Goal: Task Accomplishment & Management: Use online tool/utility

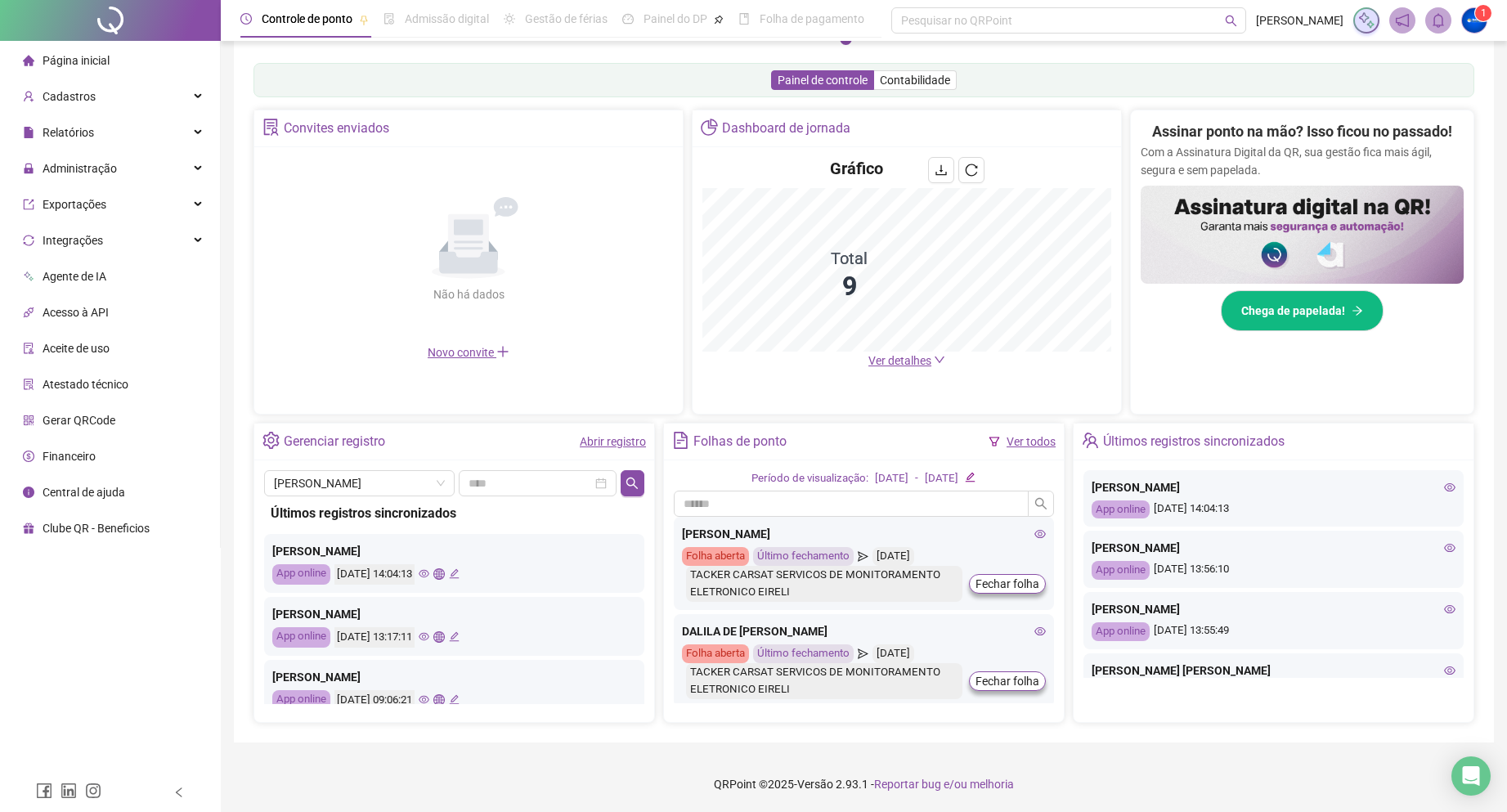
scroll to position [252, 0]
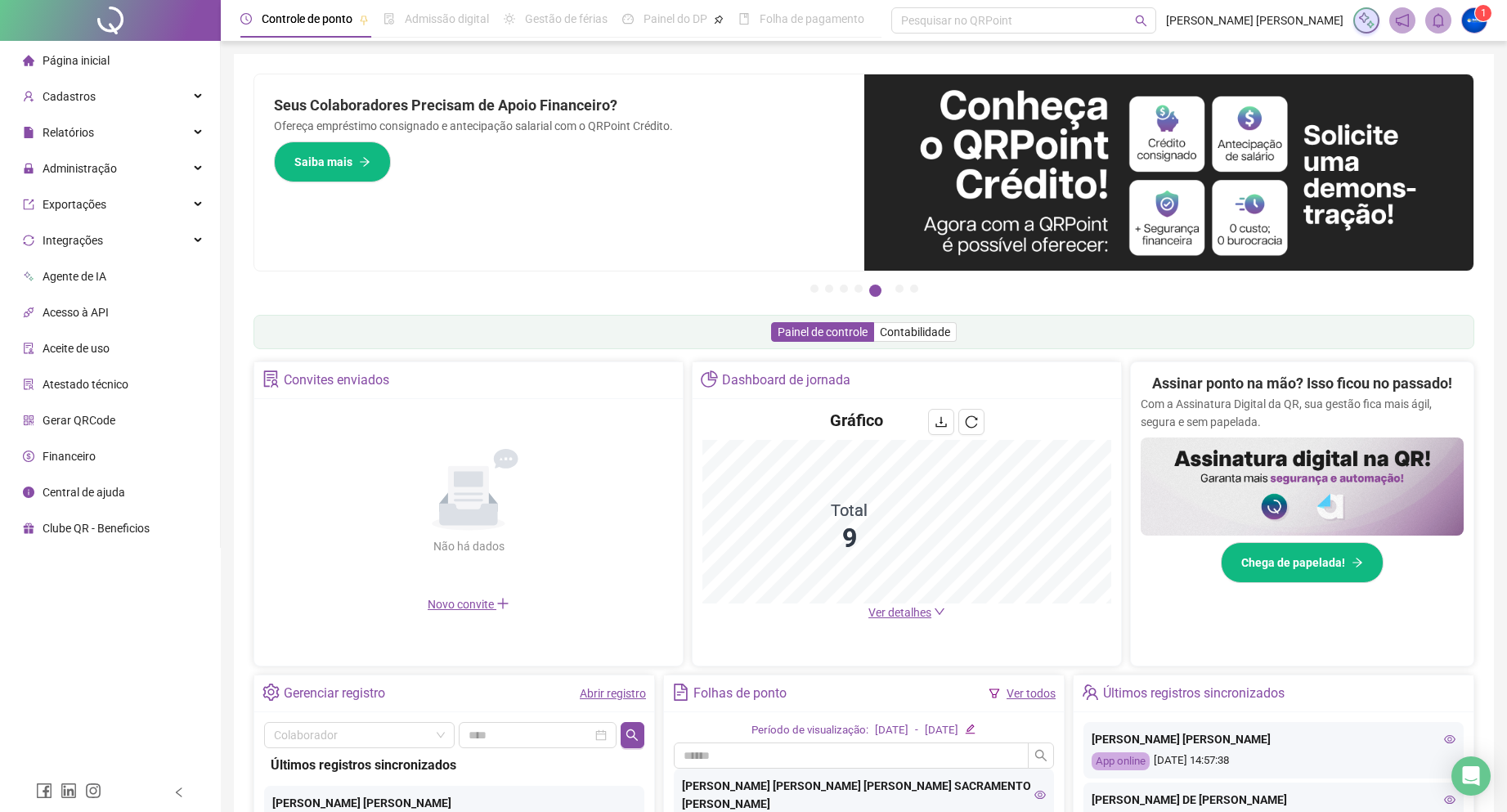
scroll to position [245, 0]
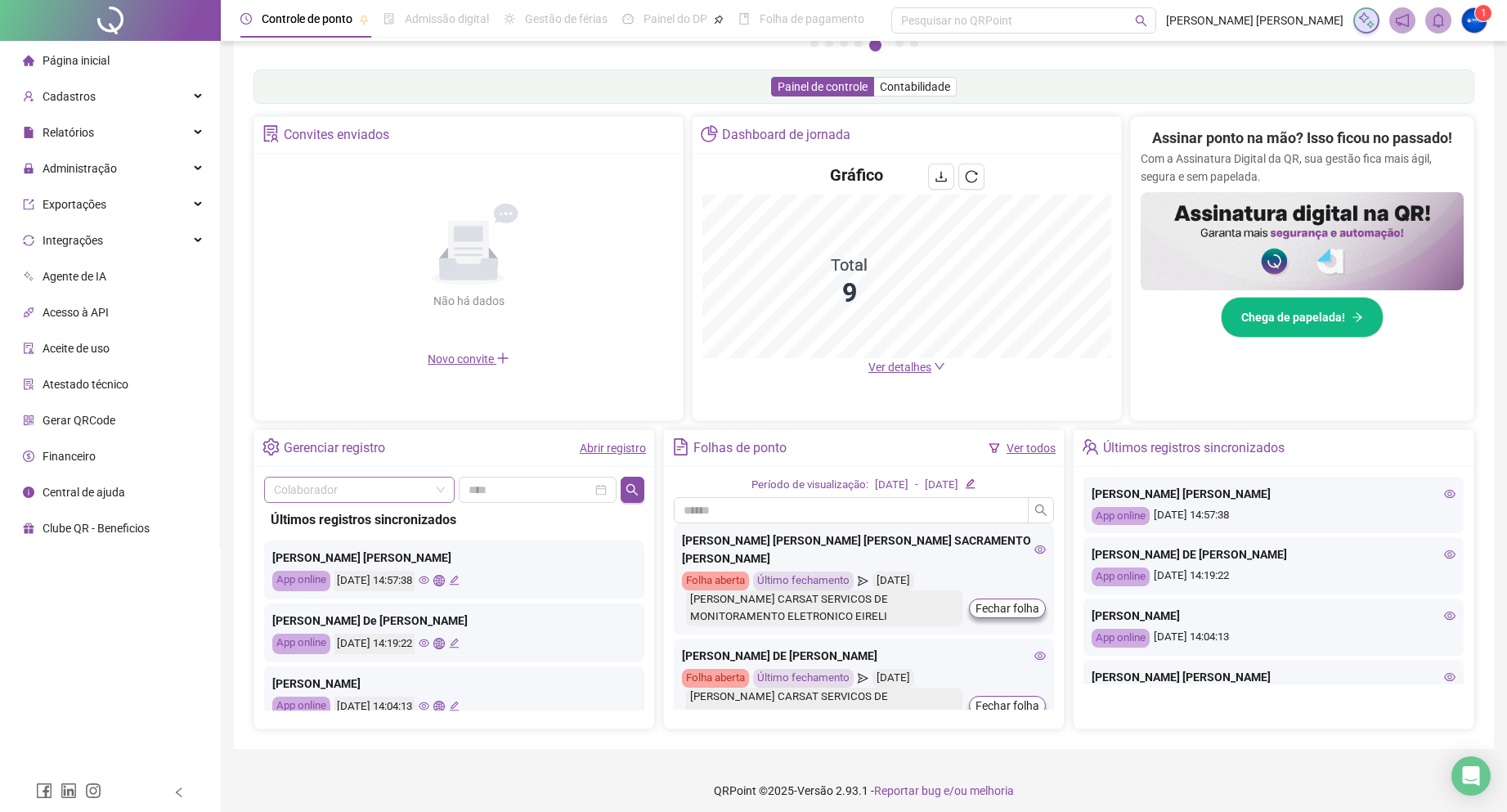
click at [390, 494] on input "search" at bounding box center [351, 490] width 156 height 25
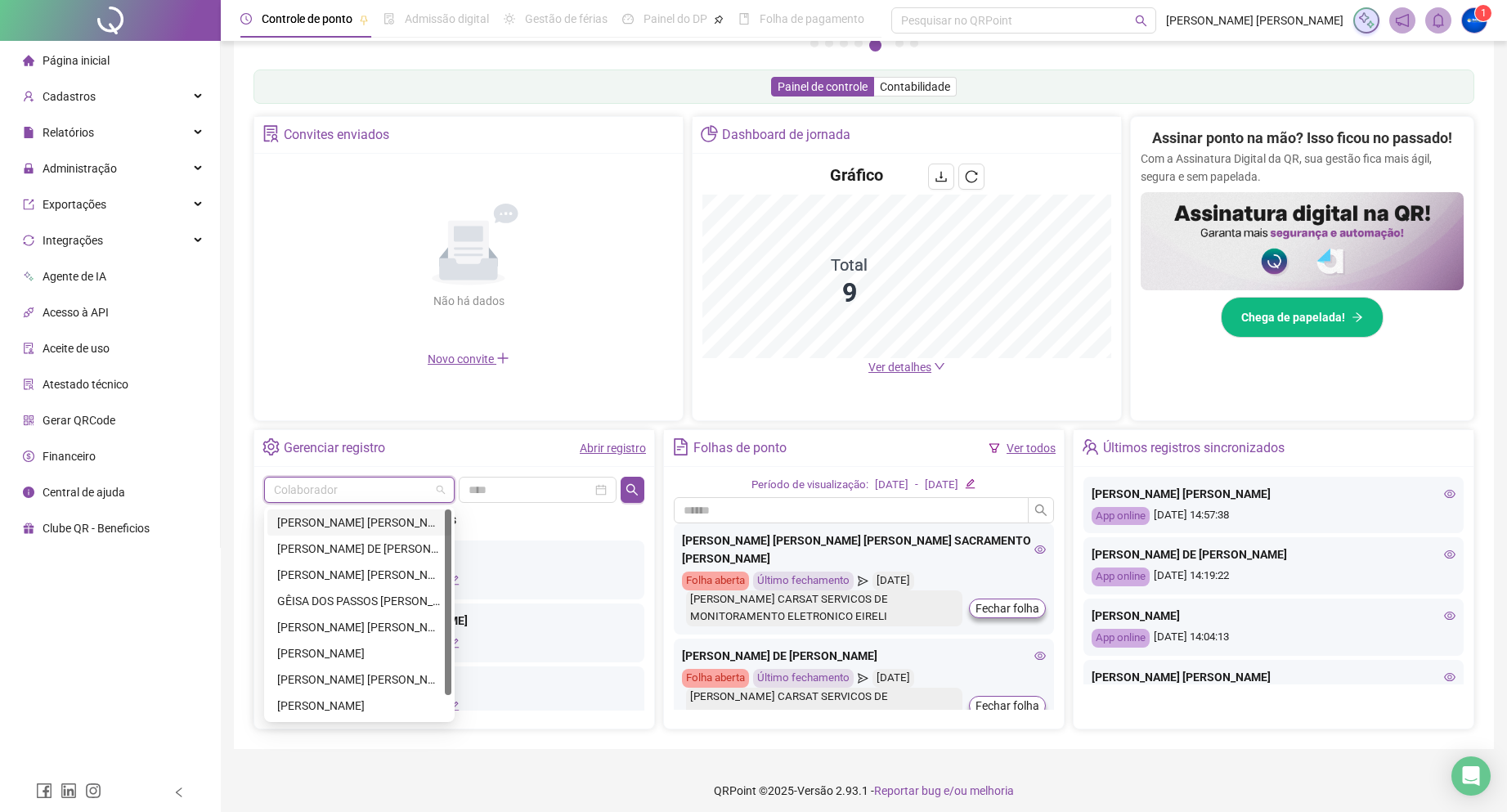
click at [367, 518] on div "[PERSON_NAME] [PERSON_NAME] [PERSON_NAME] SACRAMENTO [PERSON_NAME]" at bounding box center [359, 523] width 164 height 18
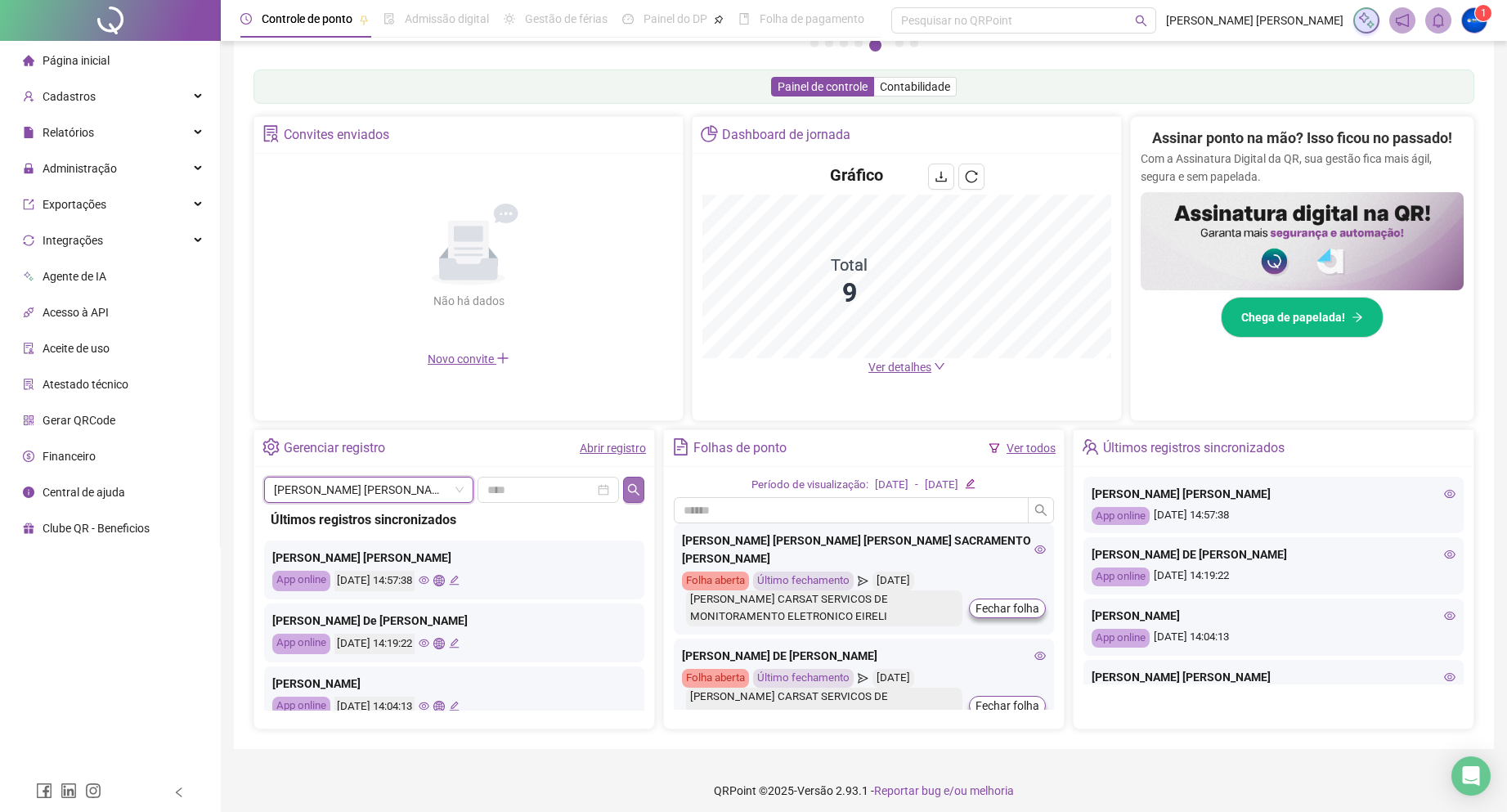
click at [633, 484] on icon "search" at bounding box center [633, 488] width 11 height 11
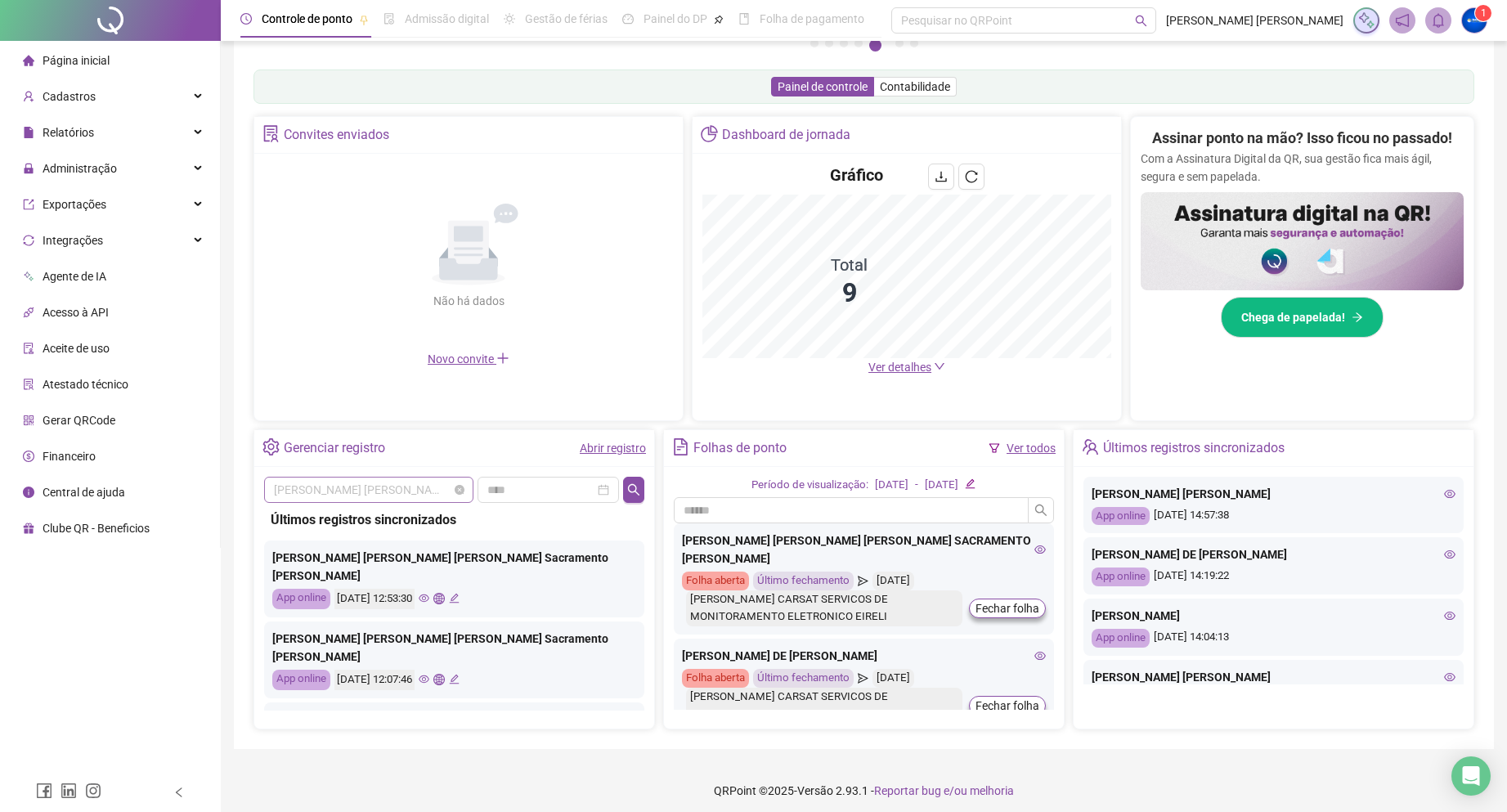
click at [419, 494] on span "[PERSON_NAME] [PERSON_NAME] [PERSON_NAME] SACRAMENTO [PERSON_NAME]" at bounding box center [368, 490] width 190 height 25
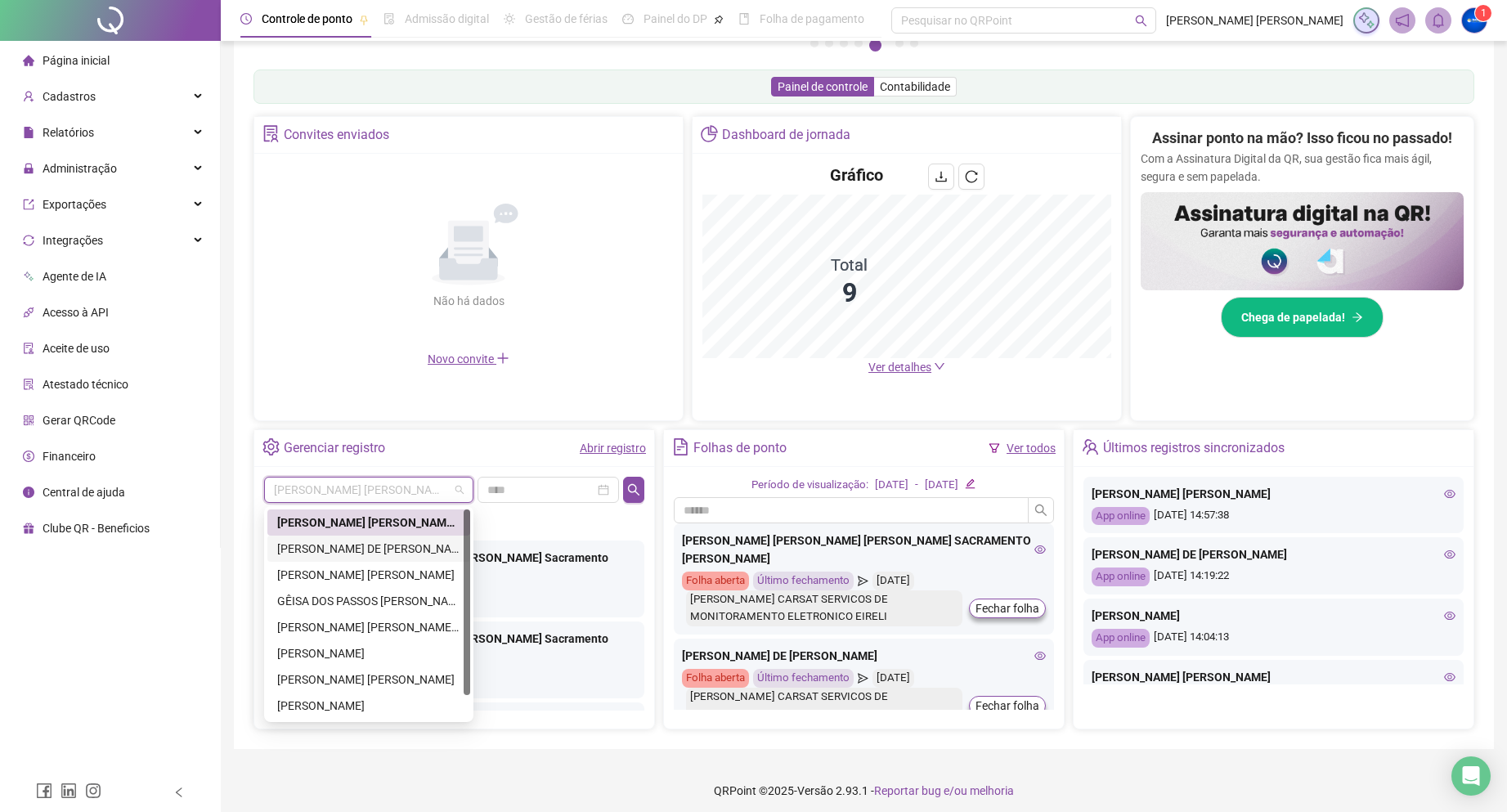
click at [372, 549] on div "[PERSON_NAME] DE [PERSON_NAME]" at bounding box center [368, 548] width 183 height 18
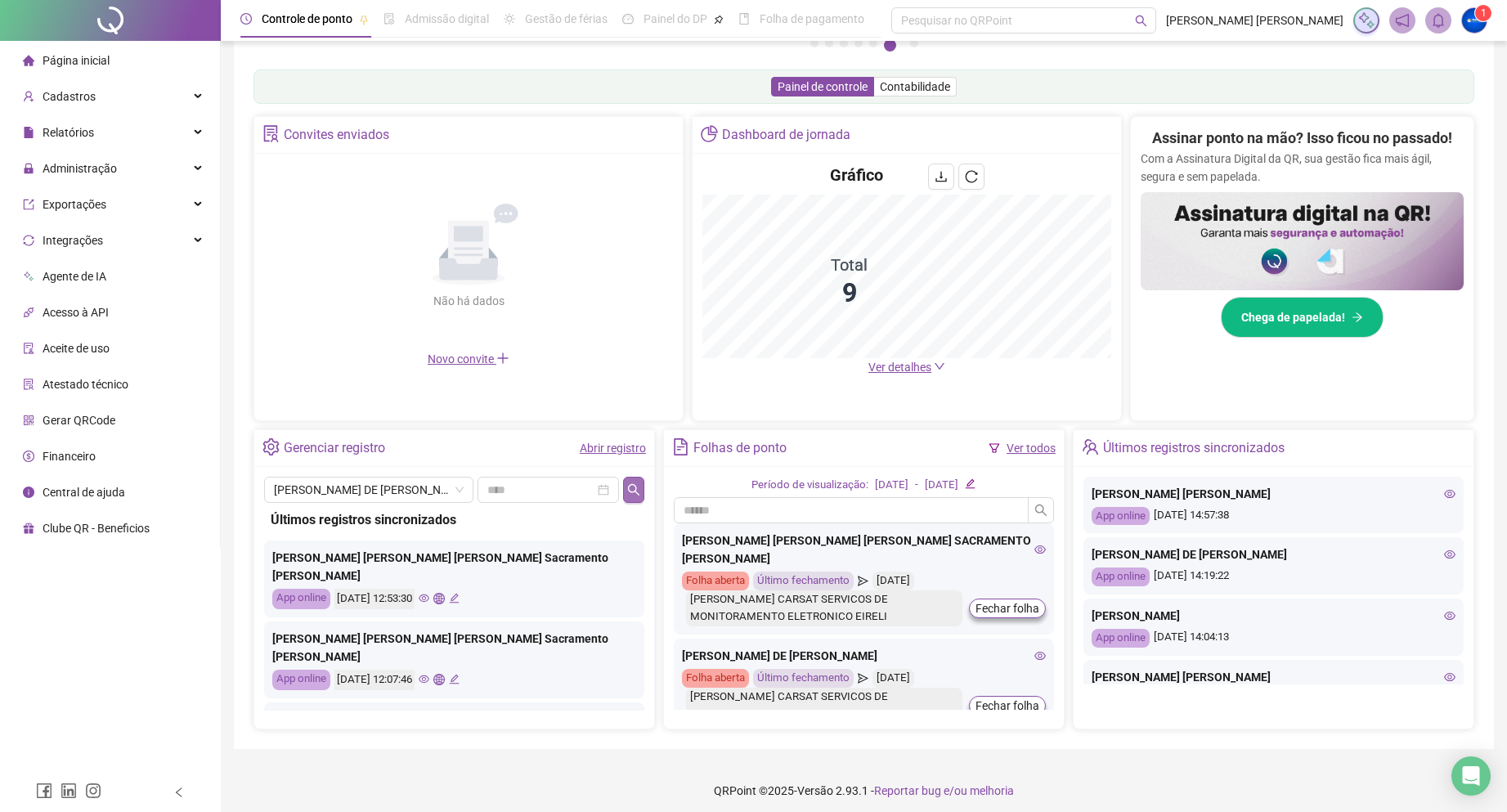
click at [633, 494] on icon "search" at bounding box center [633, 489] width 13 height 13
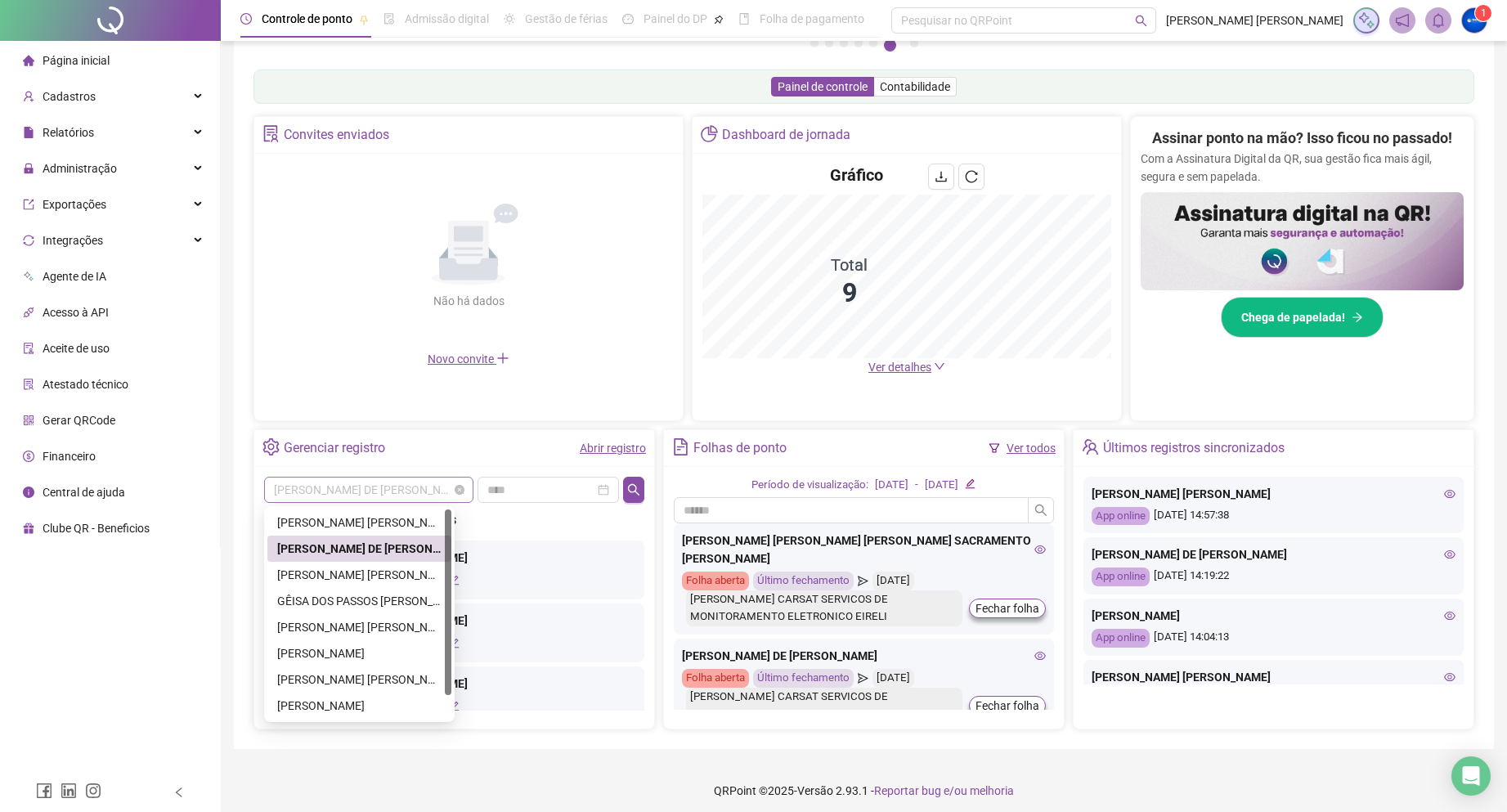
click at [333, 488] on span "[PERSON_NAME] DE [PERSON_NAME]" at bounding box center [368, 490] width 190 height 25
click at [372, 583] on div "[PERSON_NAME] [PERSON_NAME]" at bounding box center [359, 575] width 164 height 18
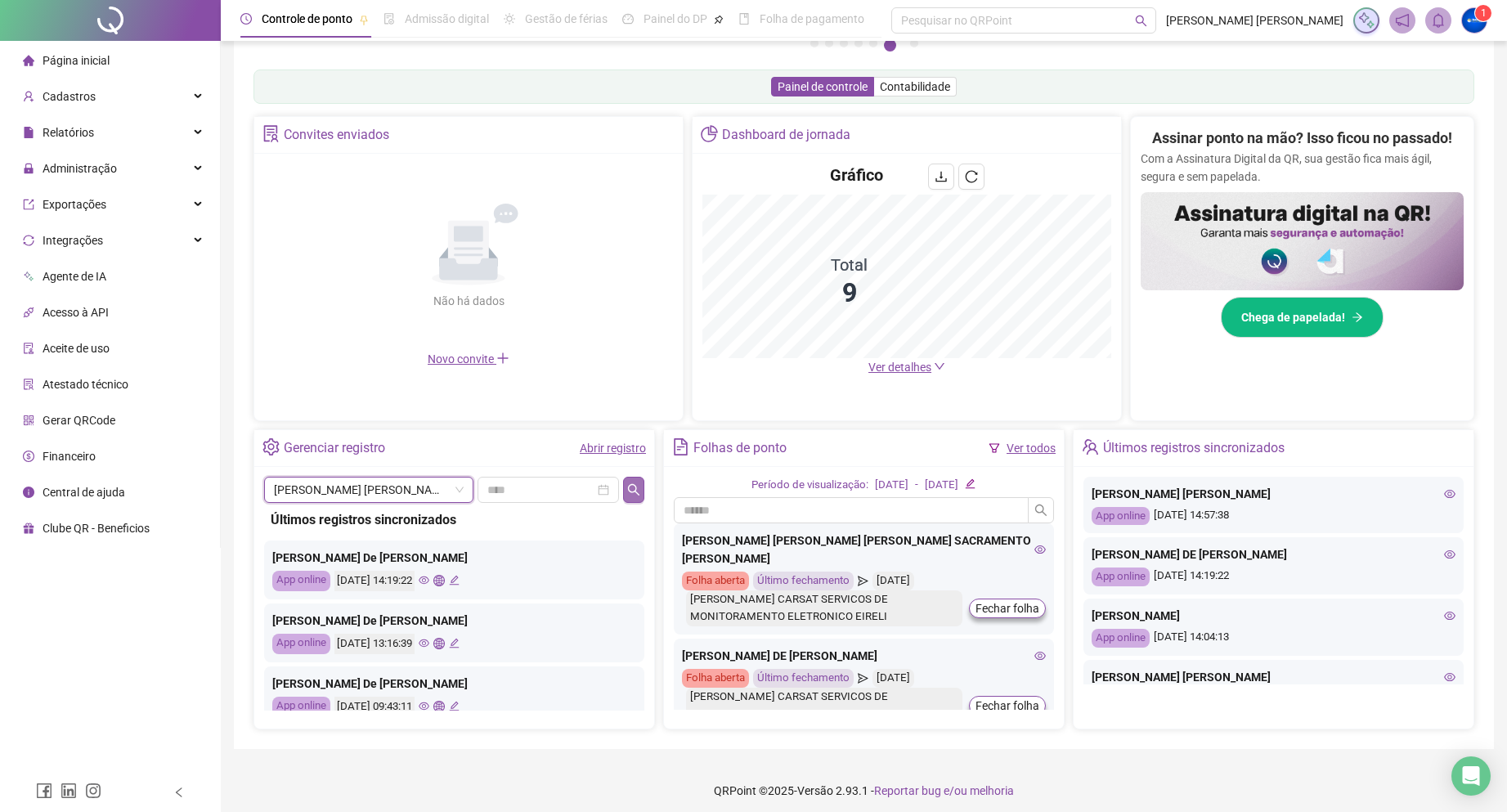
click at [632, 477] on button "button" at bounding box center [634, 490] width 21 height 26
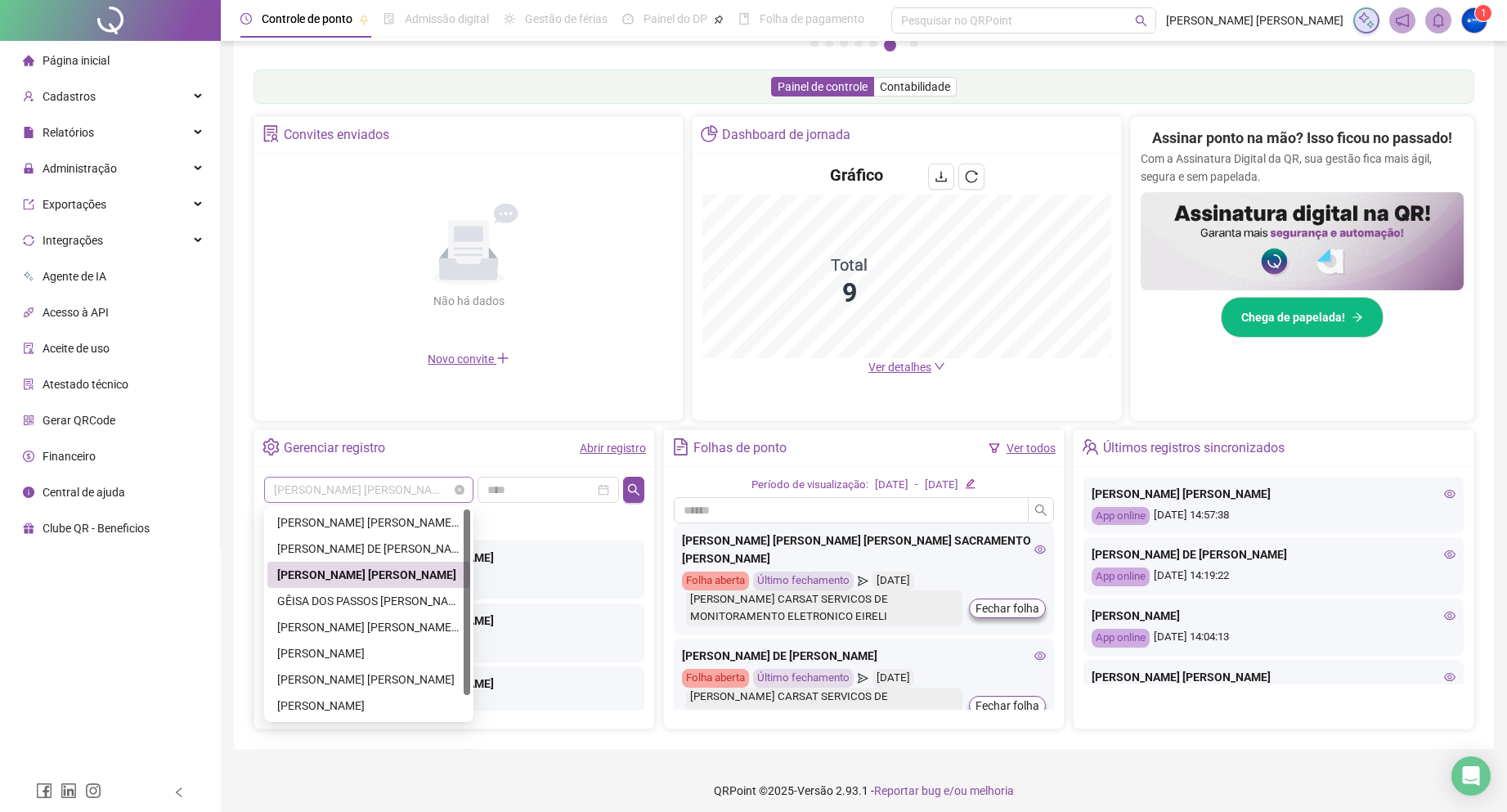
click at [374, 490] on span "[PERSON_NAME] [PERSON_NAME]" at bounding box center [368, 490] width 190 height 25
click at [372, 600] on div "GÊISA DOS PASSOS [PERSON_NAME]" at bounding box center [368, 600] width 183 height 18
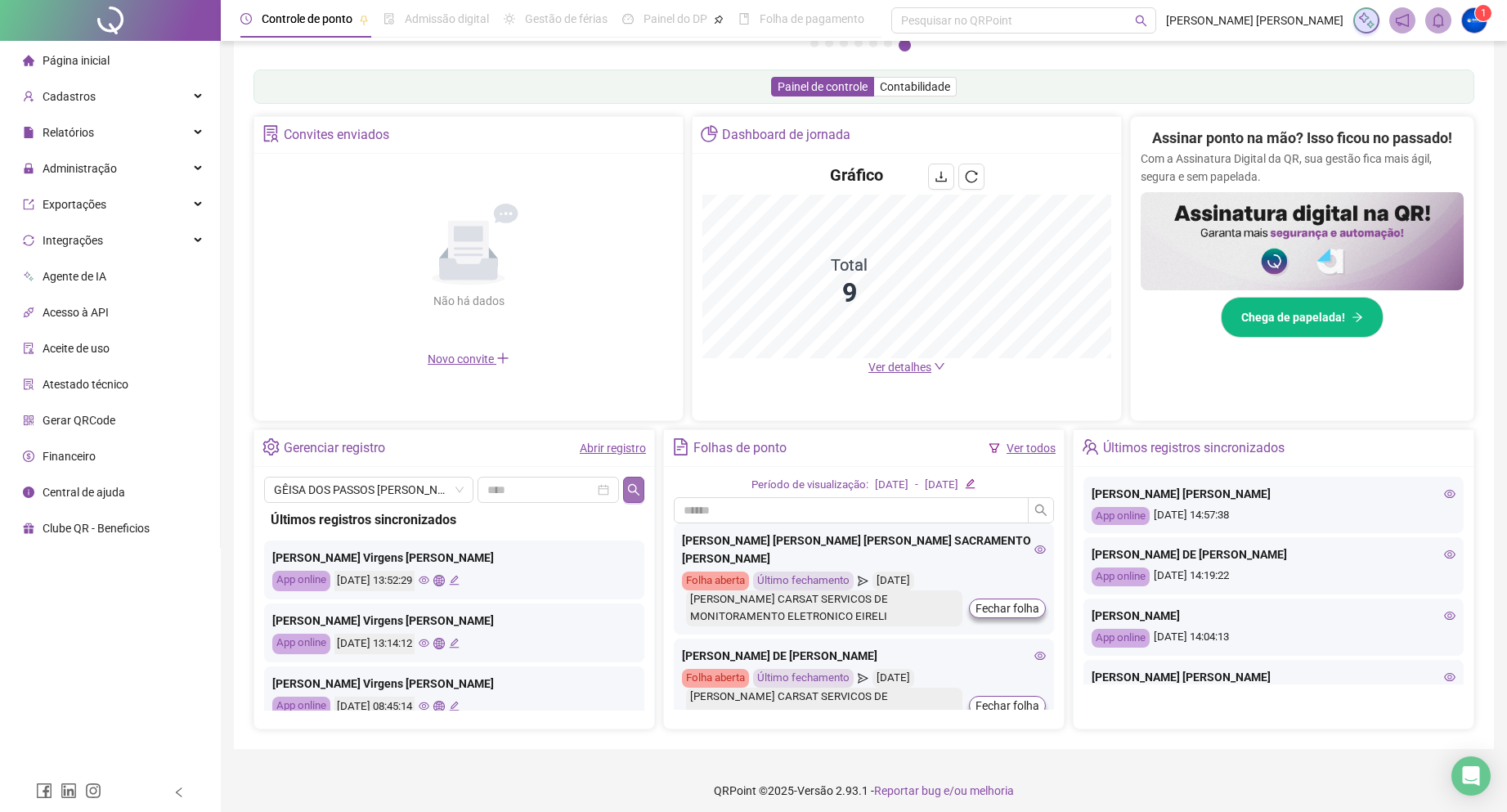
click at [632, 486] on icon "search" at bounding box center [633, 489] width 13 height 13
click at [350, 486] on span "GÊISA DOS PASSOS [PERSON_NAME]" at bounding box center [368, 490] width 190 height 25
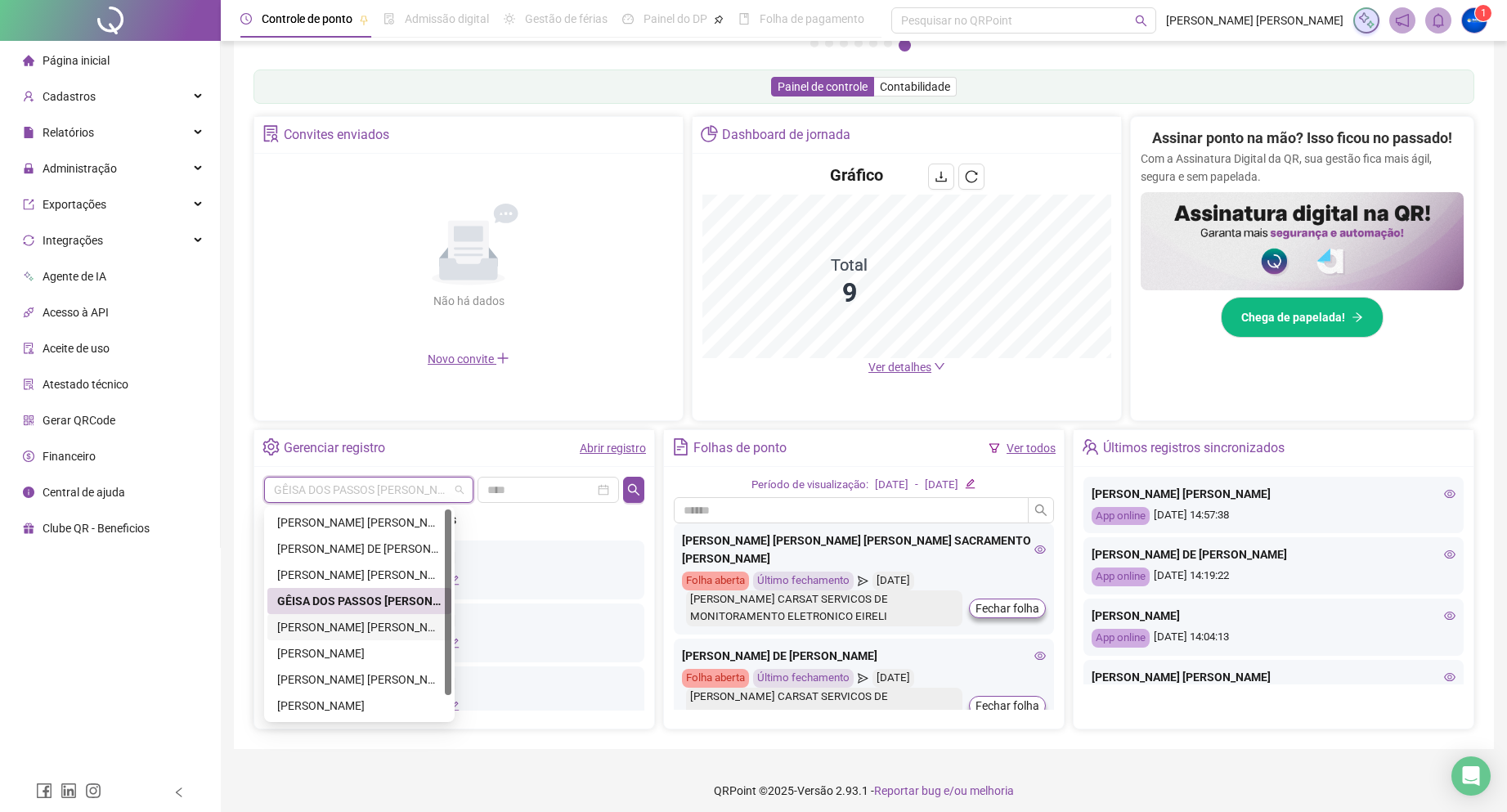
click at [389, 630] on div "[PERSON_NAME] [PERSON_NAME] LIMA" at bounding box center [359, 627] width 164 height 18
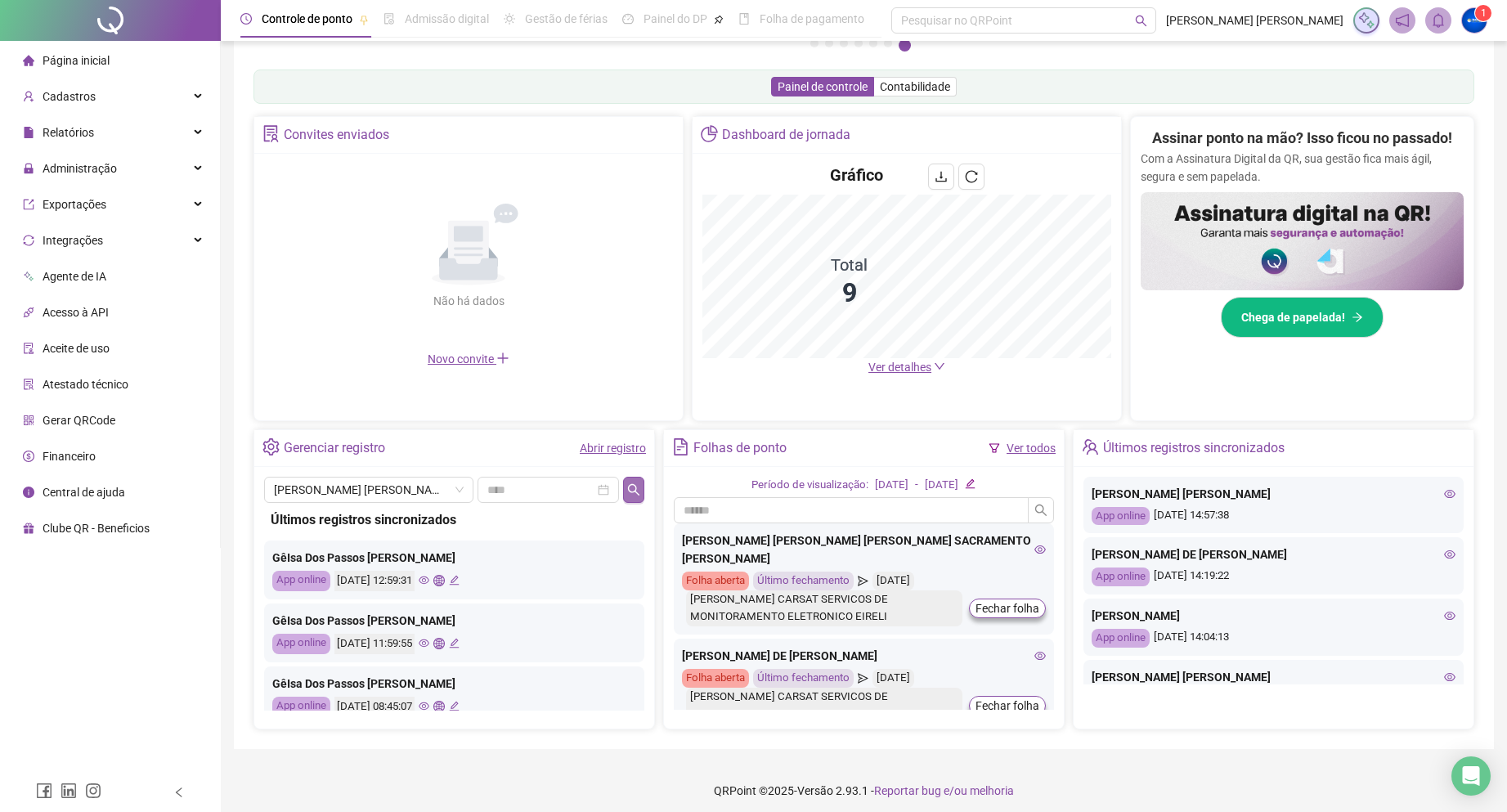
click at [630, 493] on icon "search" at bounding box center [633, 489] width 13 height 13
click at [396, 495] on span "[PERSON_NAME] [PERSON_NAME] LIMA" at bounding box center [368, 490] width 190 height 25
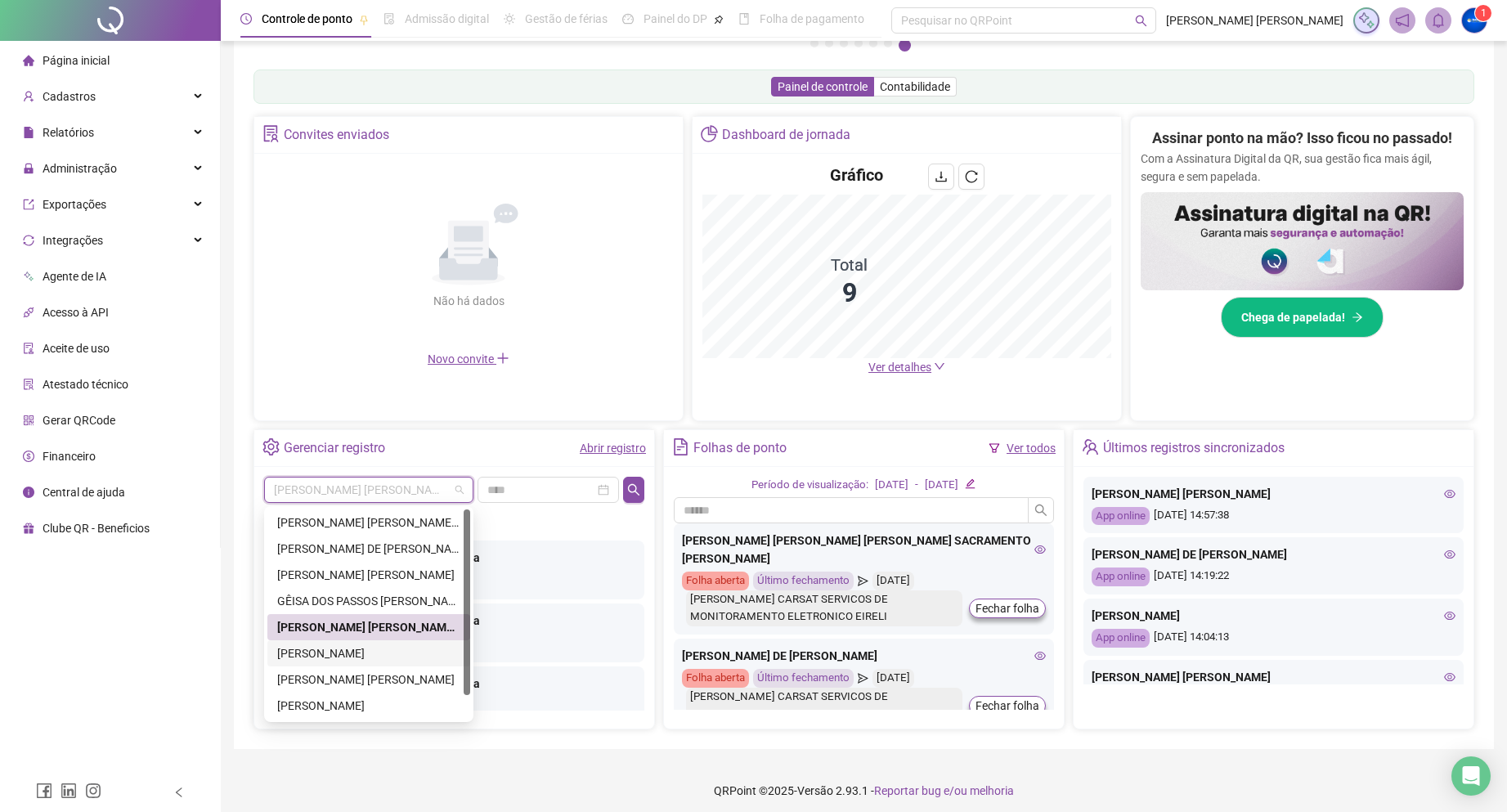
click at [378, 646] on div "[PERSON_NAME]" at bounding box center [368, 653] width 183 height 18
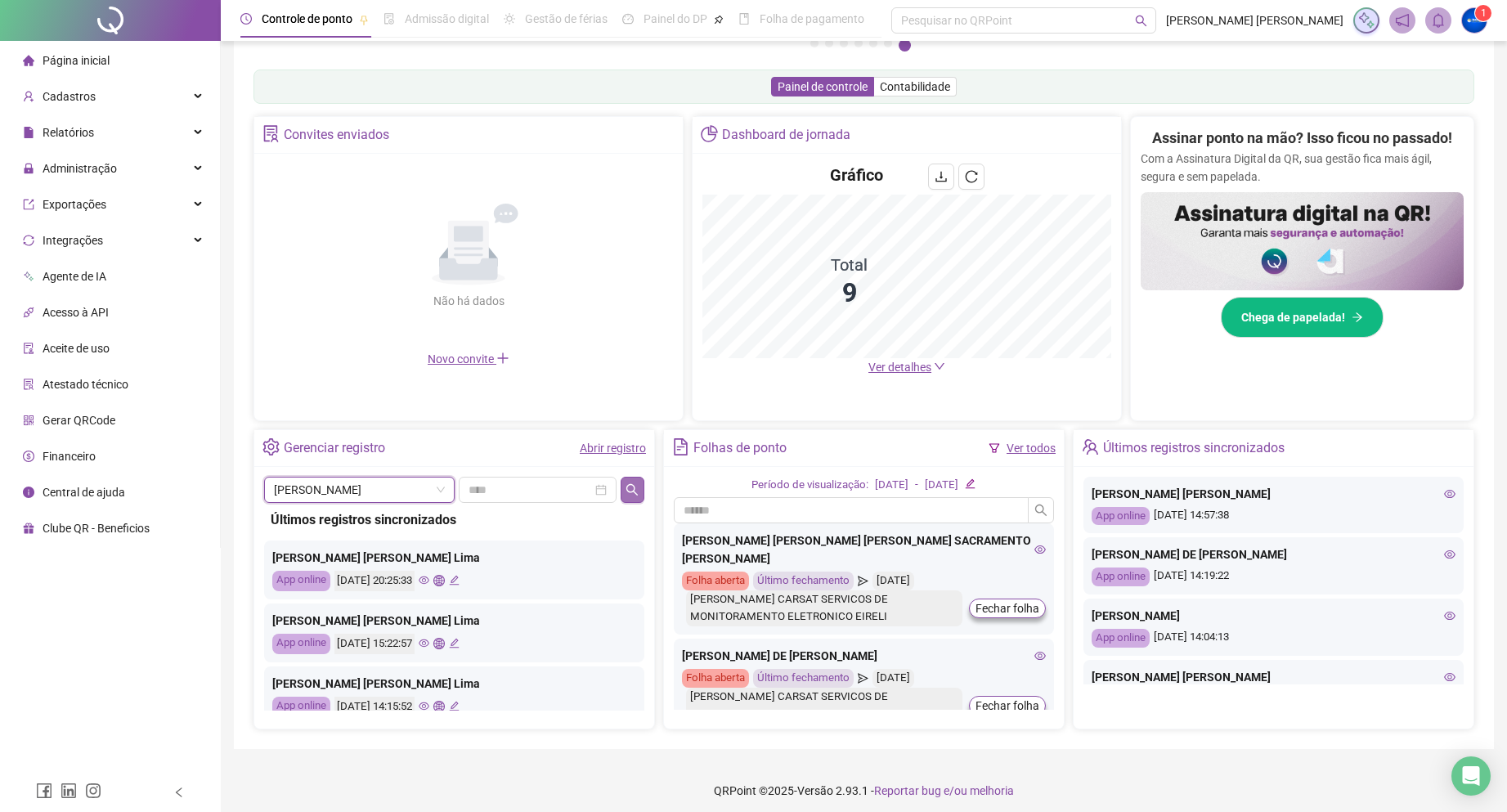
click at [626, 484] on icon "search" at bounding box center [631, 489] width 13 height 13
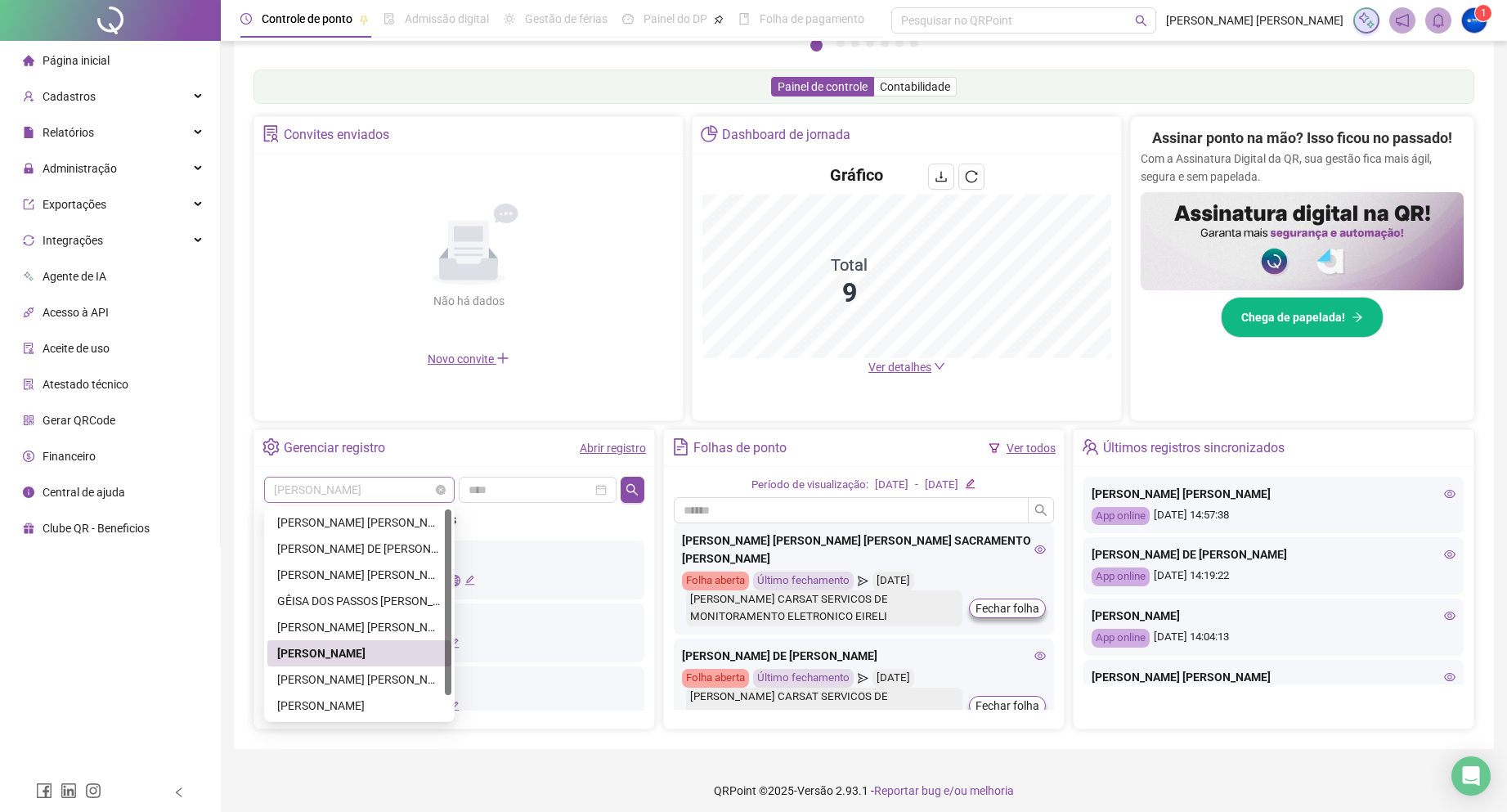
click at [389, 493] on span "[PERSON_NAME]" at bounding box center [359, 490] width 171 height 25
click at [370, 675] on div "[PERSON_NAME] [PERSON_NAME]" at bounding box center [359, 679] width 164 height 18
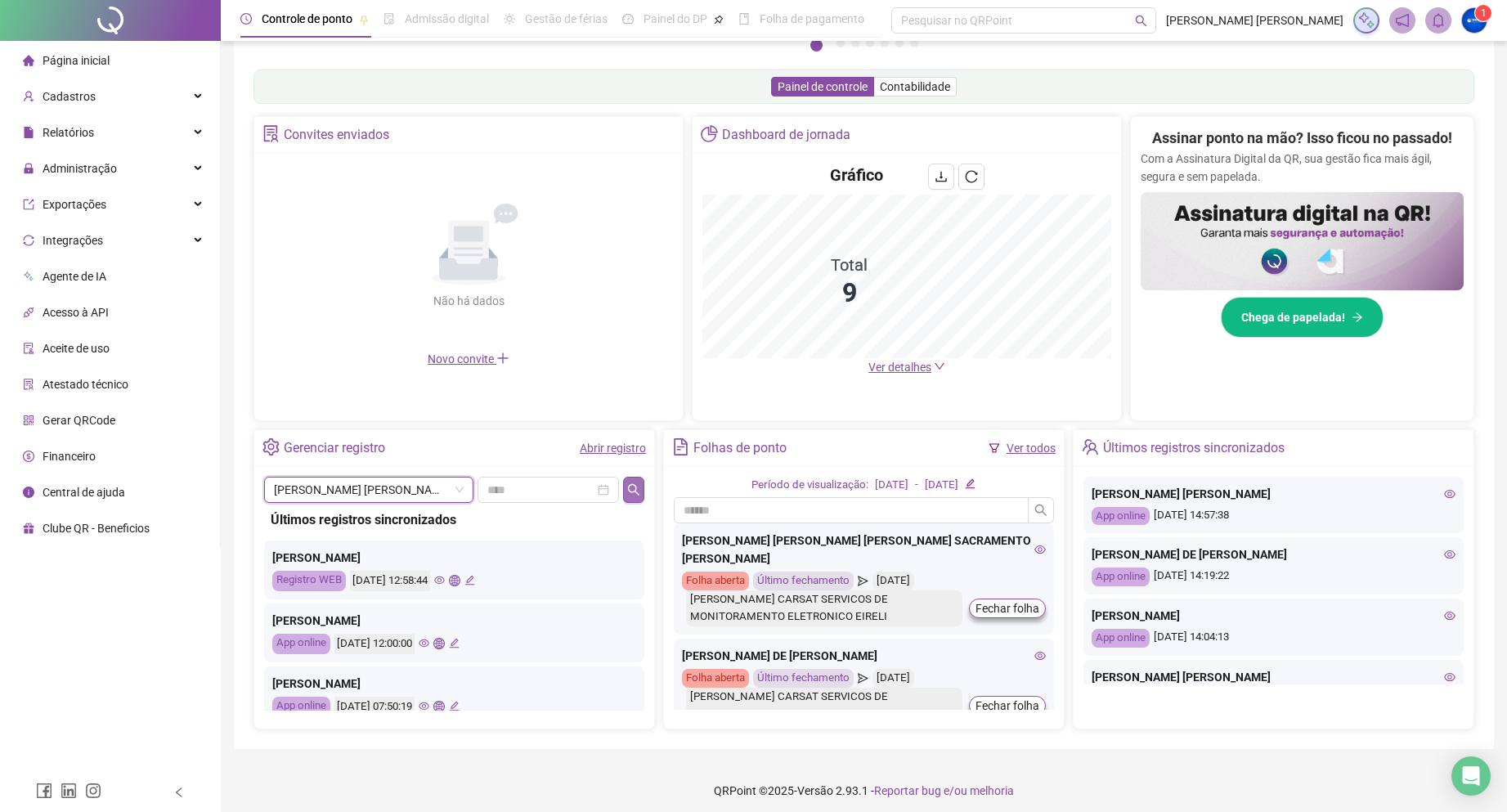
click at [632, 492] on icon "search" at bounding box center [633, 489] width 13 height 13
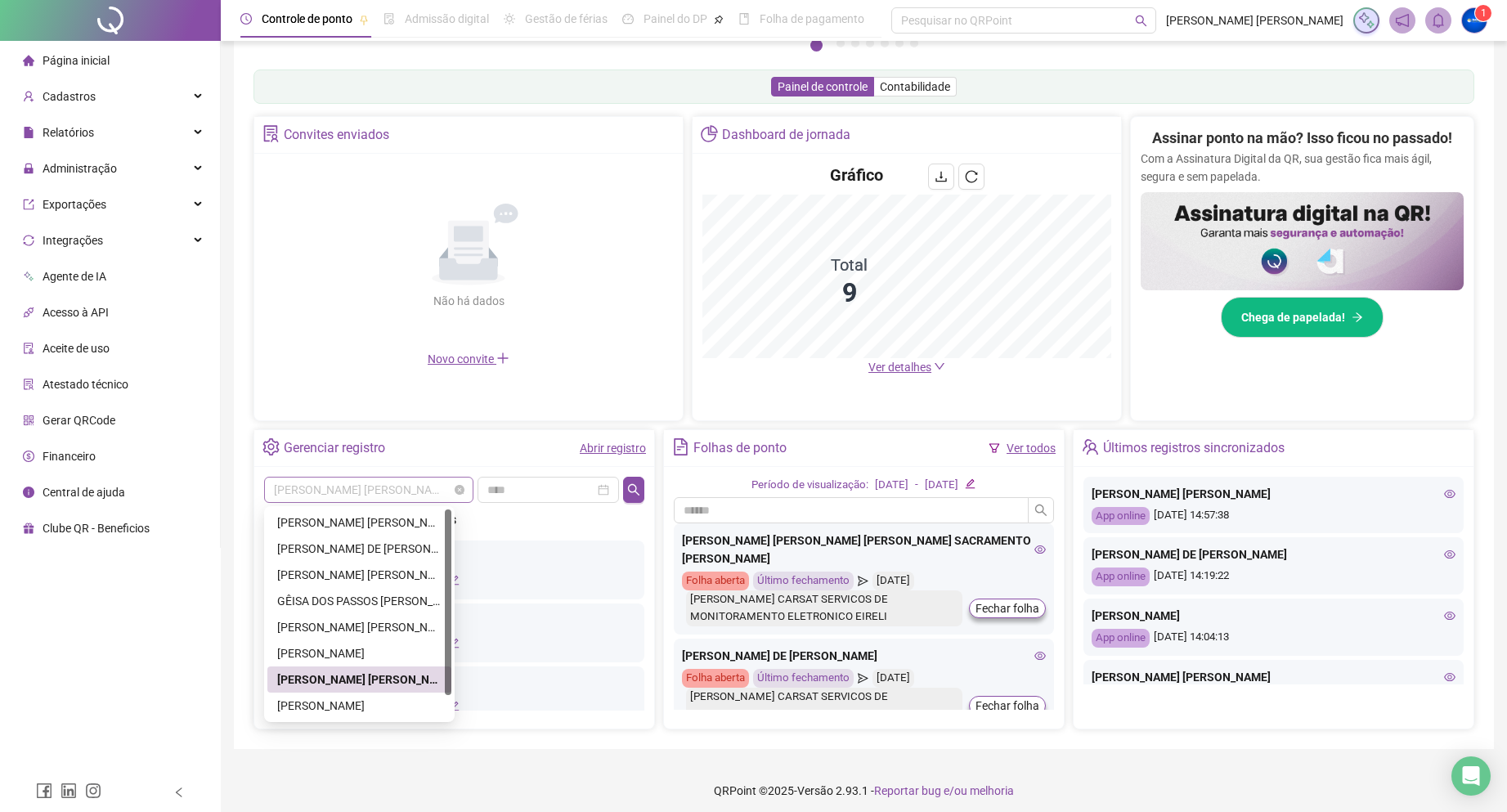
click at [412, 492] on span "[PERSON_NAME] [PERSON_NAME]" at bounding box center [368, 490] width 190 height 25
click at [396, 714] on div "[PERSON_NAME]" at bounding box center [359, 705] width 184 height 26
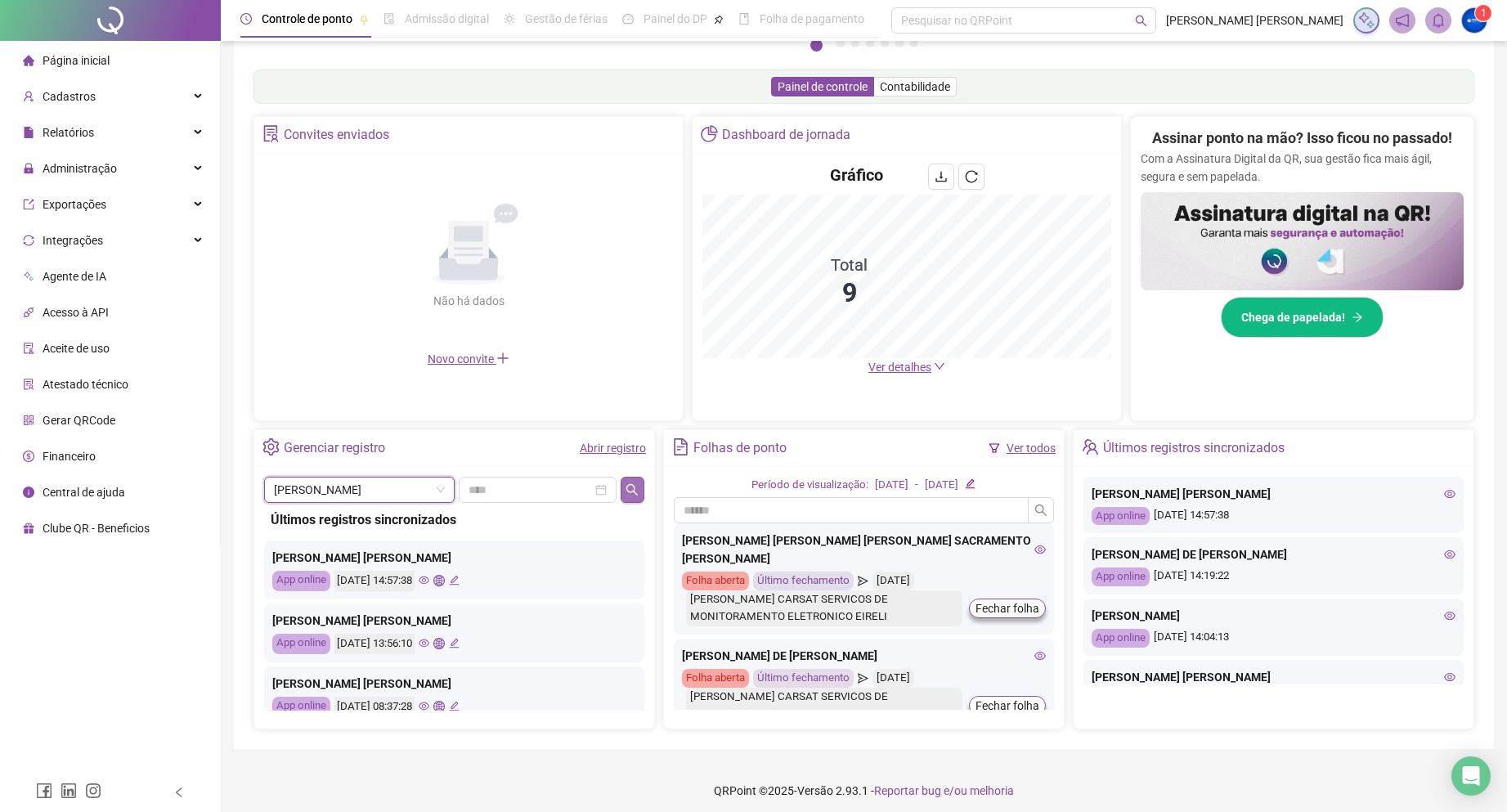
click at [626, 485] on icon "search" at bounding box center [631, 489] width 13 height 13
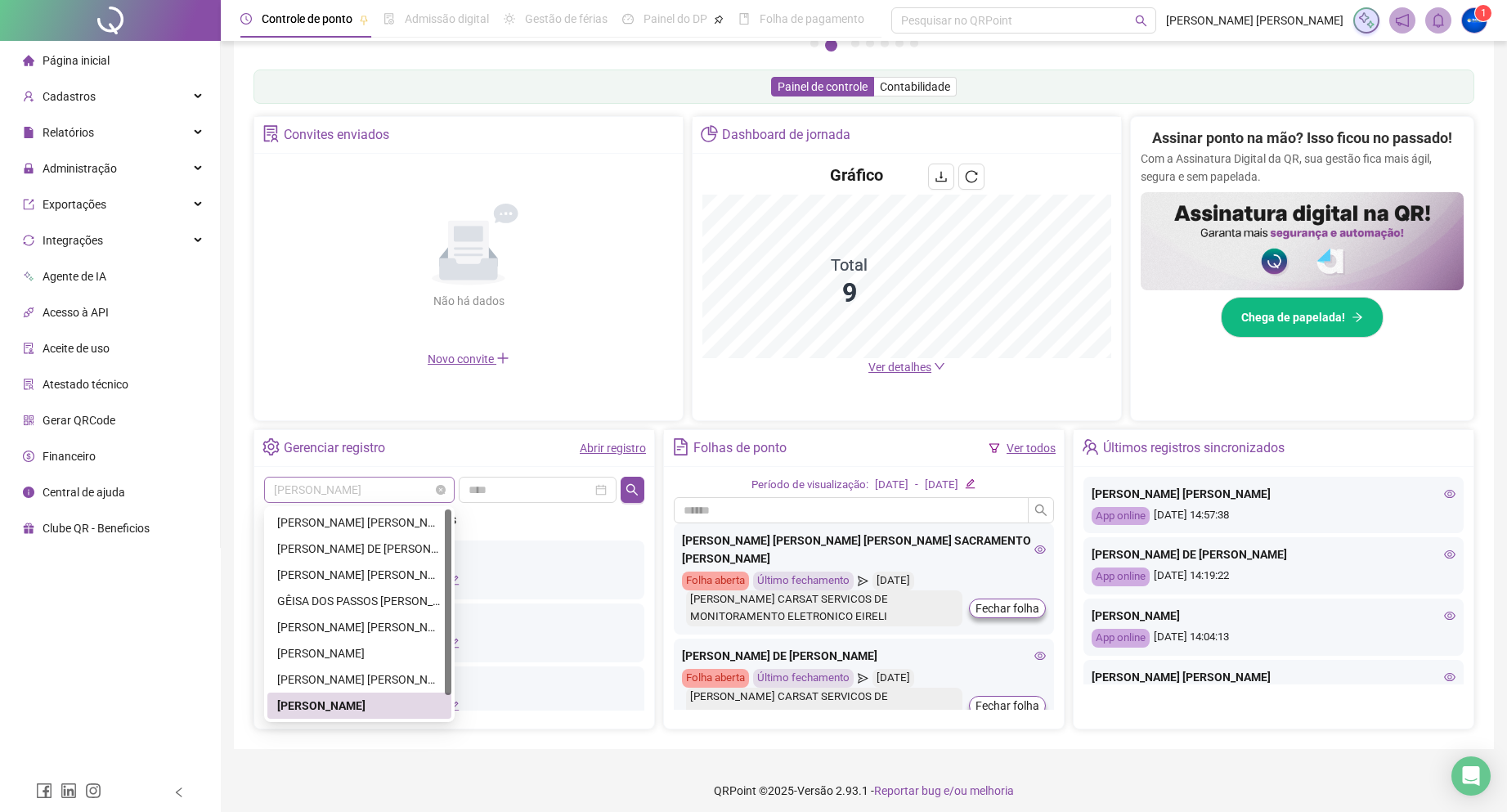
click at [356, 488] on span "[PERSON_NAME]" at bounding box center [359, 490] width 171 height 25
click at [365, 701] on div "[PERSON_NAME] DOS [PERSON_NAME]" at bounding box center [359, 705] width 164 height 18
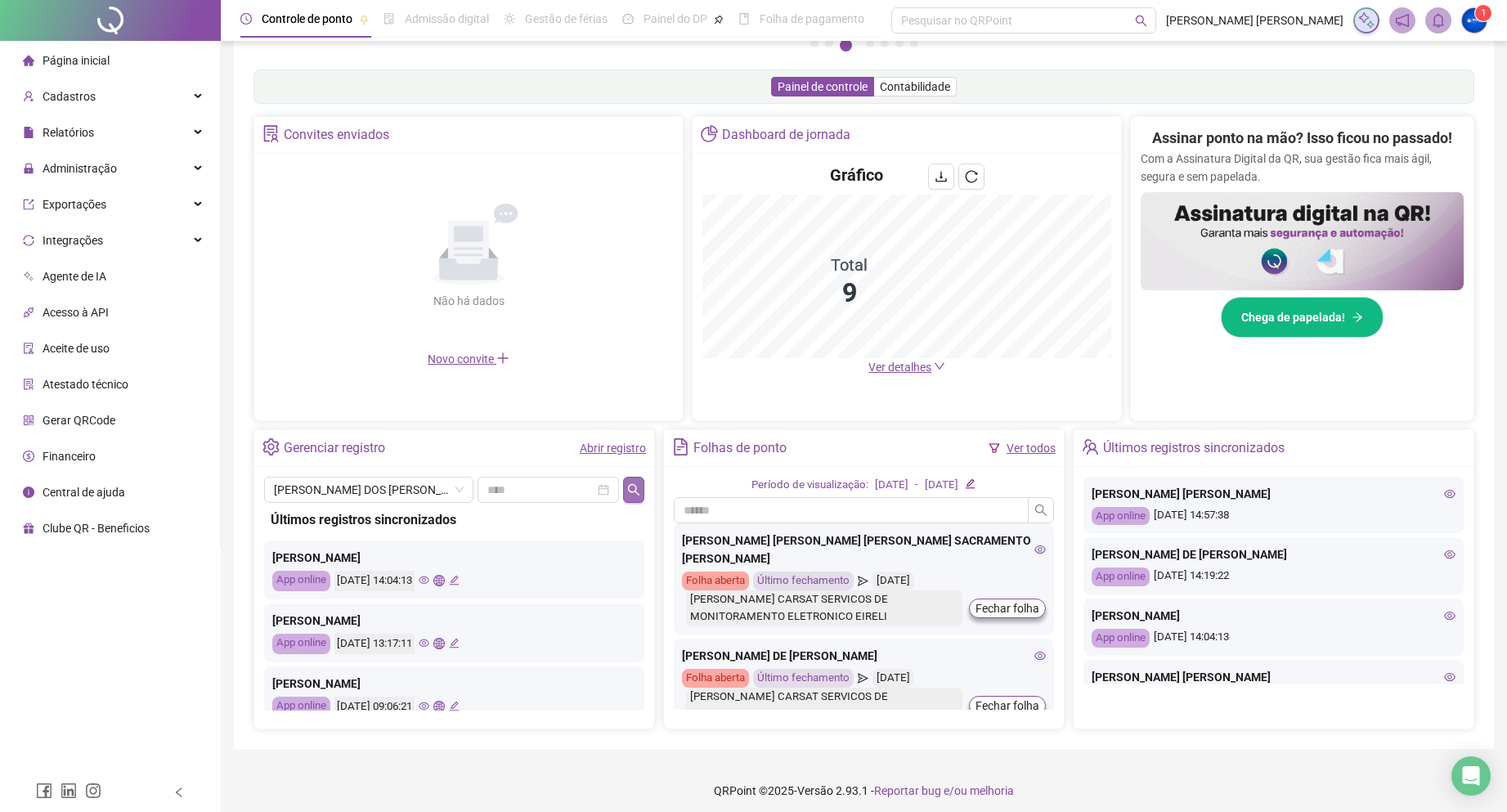
click at [629, 483] on icon "search" at bounding box center [633, 489] width 13 height 13
click at [425, 493] on span "[PERSON_NAME] DOS [PERSON_NAME]" at bounding box center [368, 490] width 190 height 25
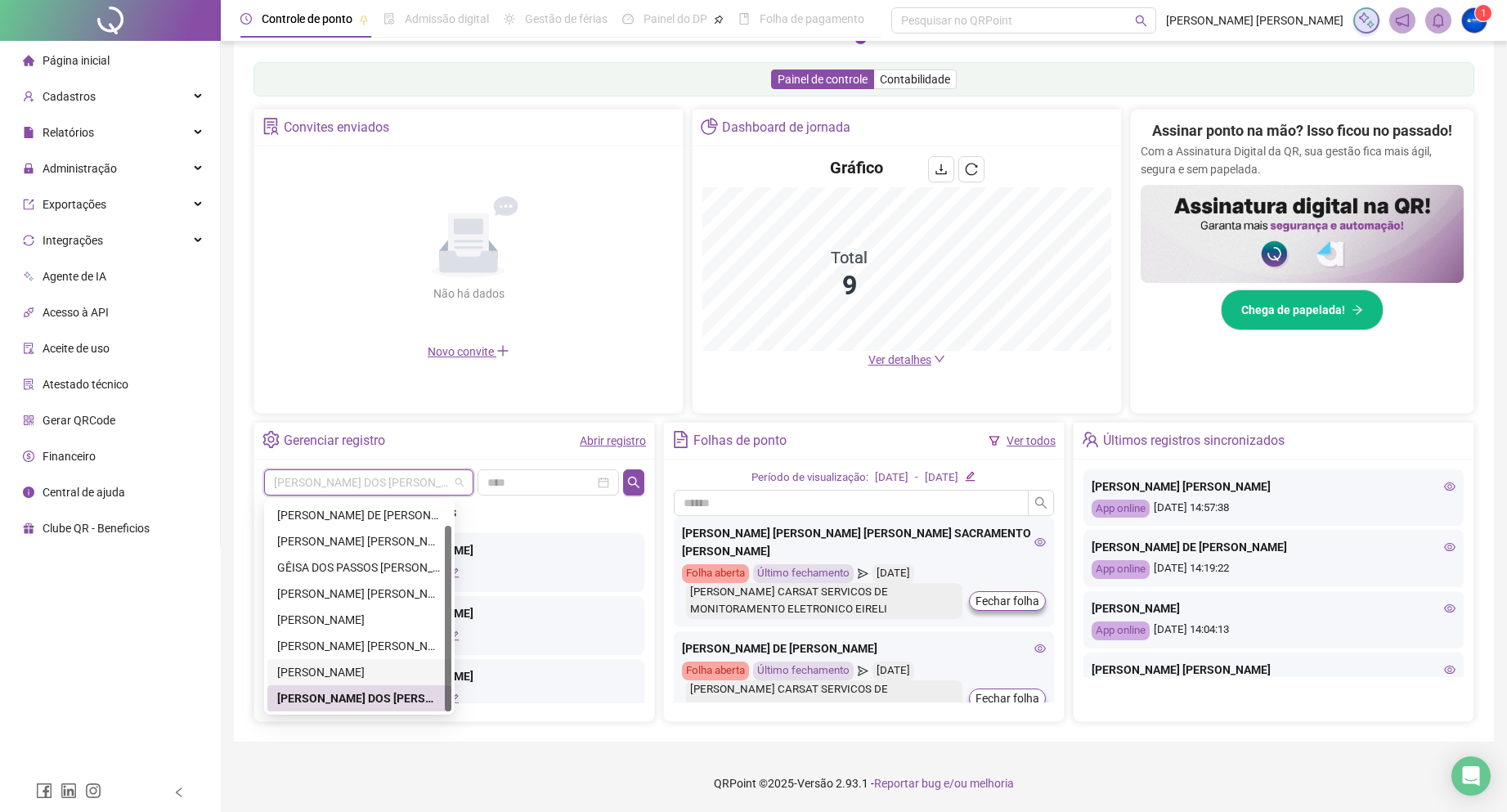
scroll to position [0, 0]
click at [362, 545] on div "[PERSON_NAME] DE [PERSON_NAME]" at bounding box center [359, 541] width 164 height 18
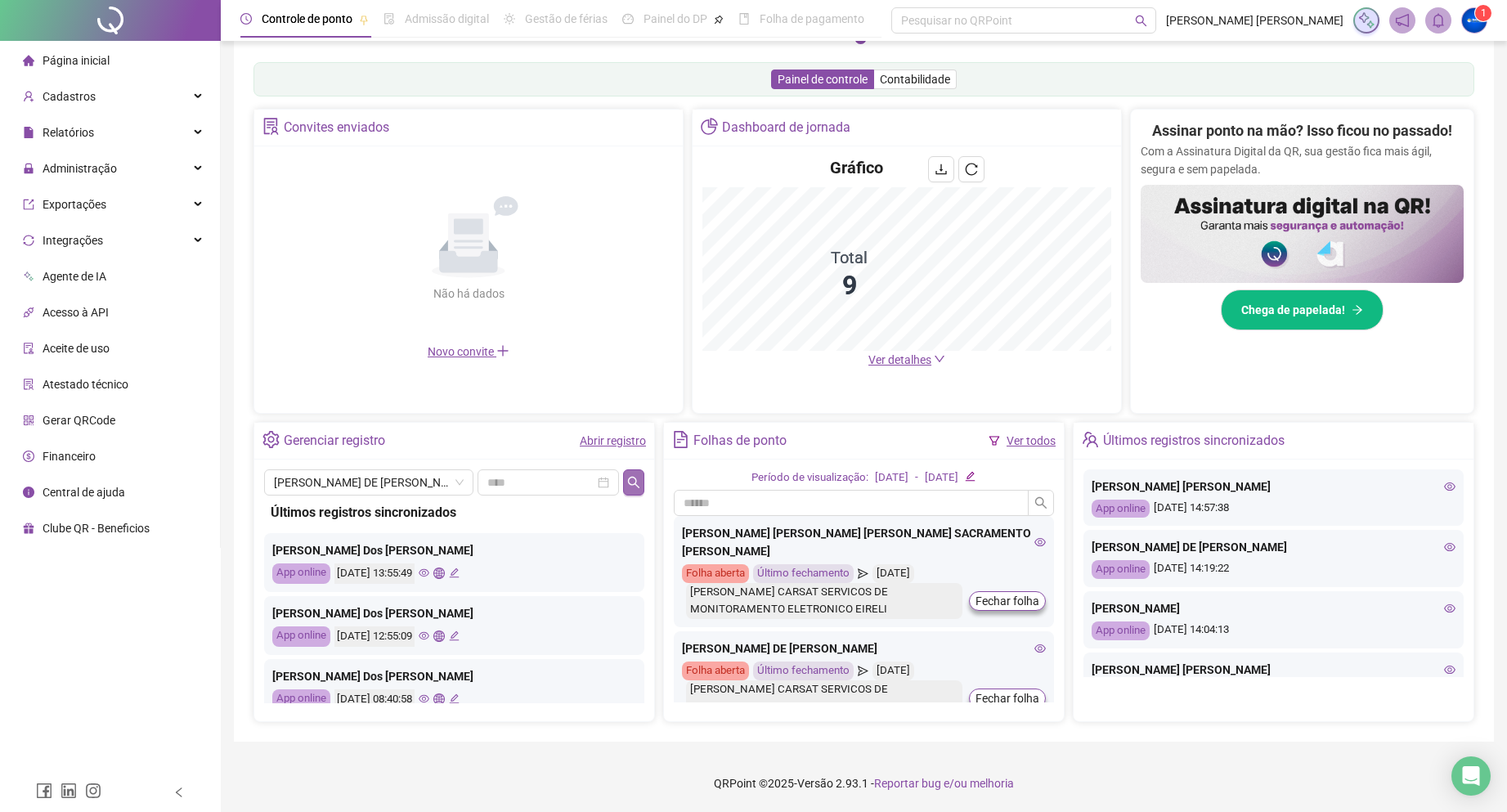
click at [630, 480] on icon "search" at bounding box center [633, 482] width 13 height 13
click at [423, 485] on span "[PERSON_NAME] DE [PERSON_NAME]" at bounding box center [368, 483] width 190 height 25
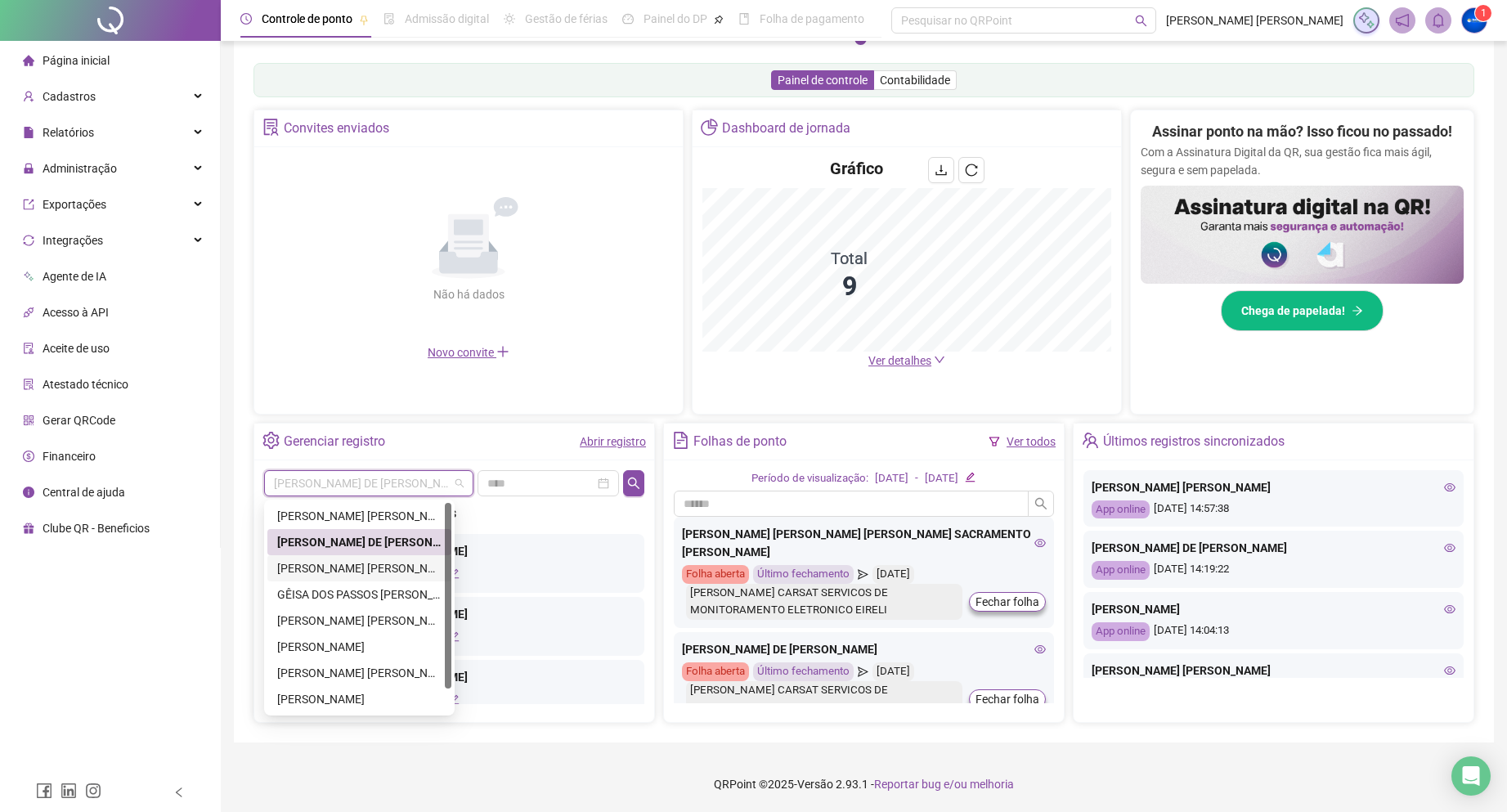
click at [315, 566] on div "[PERSON_NAME] [PERSON_NAME]" at bounding box center [359, 568] width 164 height 18
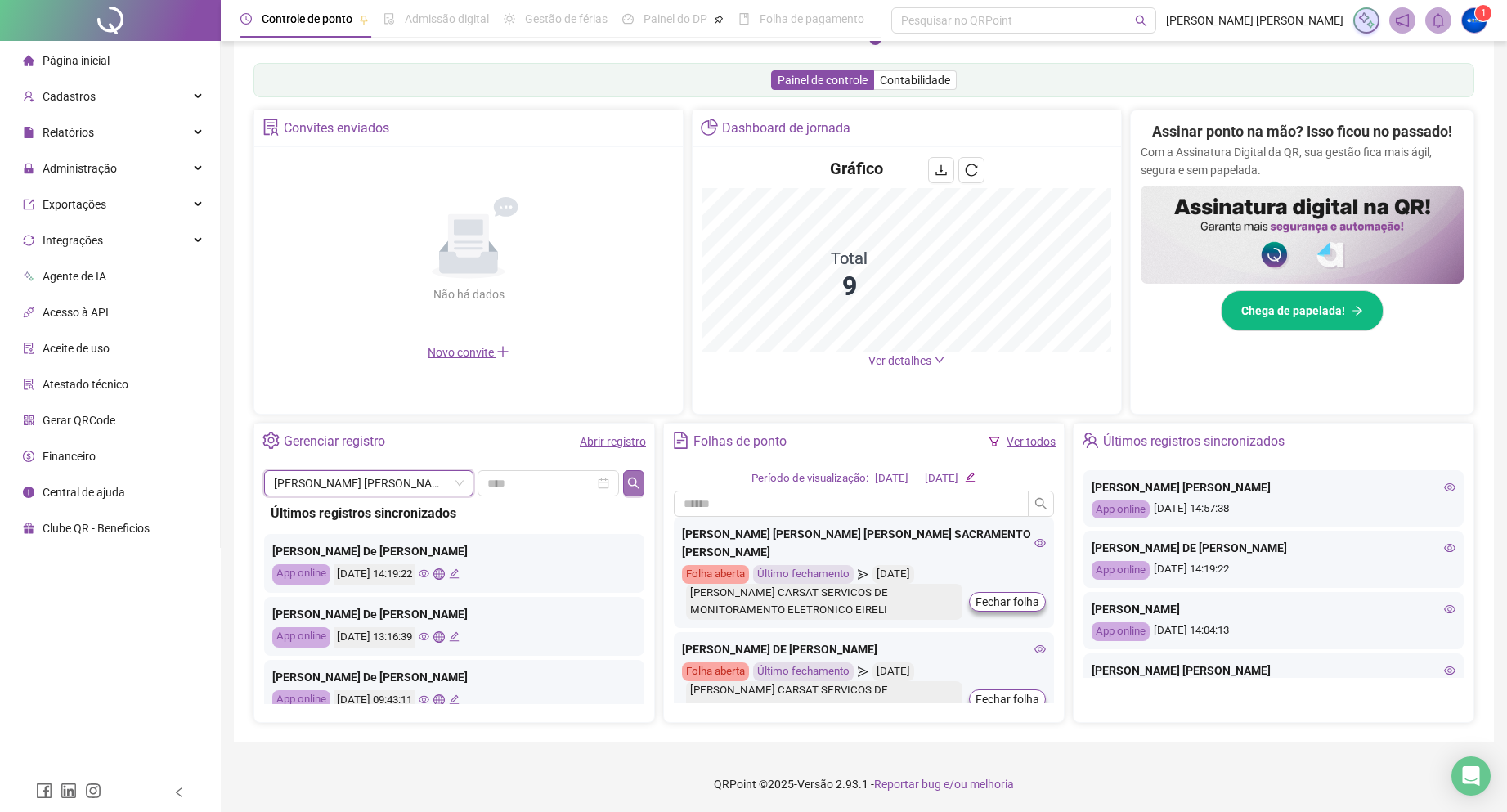
click at [631, 483] on icon "search" at bounding box center [633, 483] width 13 height 13
click at [381, 481] on span "[PERSON_NAME] [PERSON_NAME]" at bounding box center [368, 483] width 190 height 25
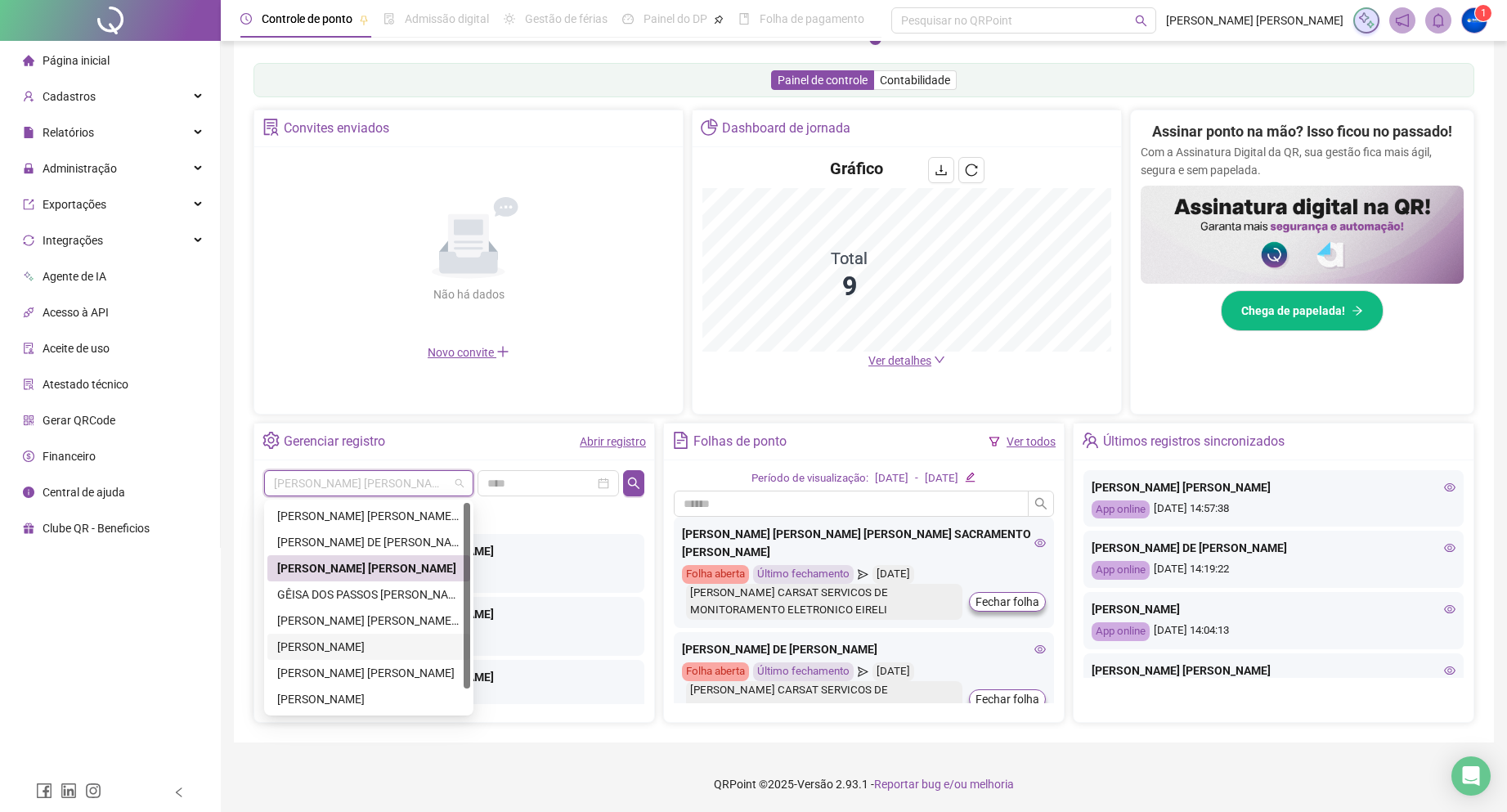
click at [370, 629] on div "[PERSON_NAME] [PERSON_NAME] LIMA" at bounding box center [369, 620] width 203 height 26
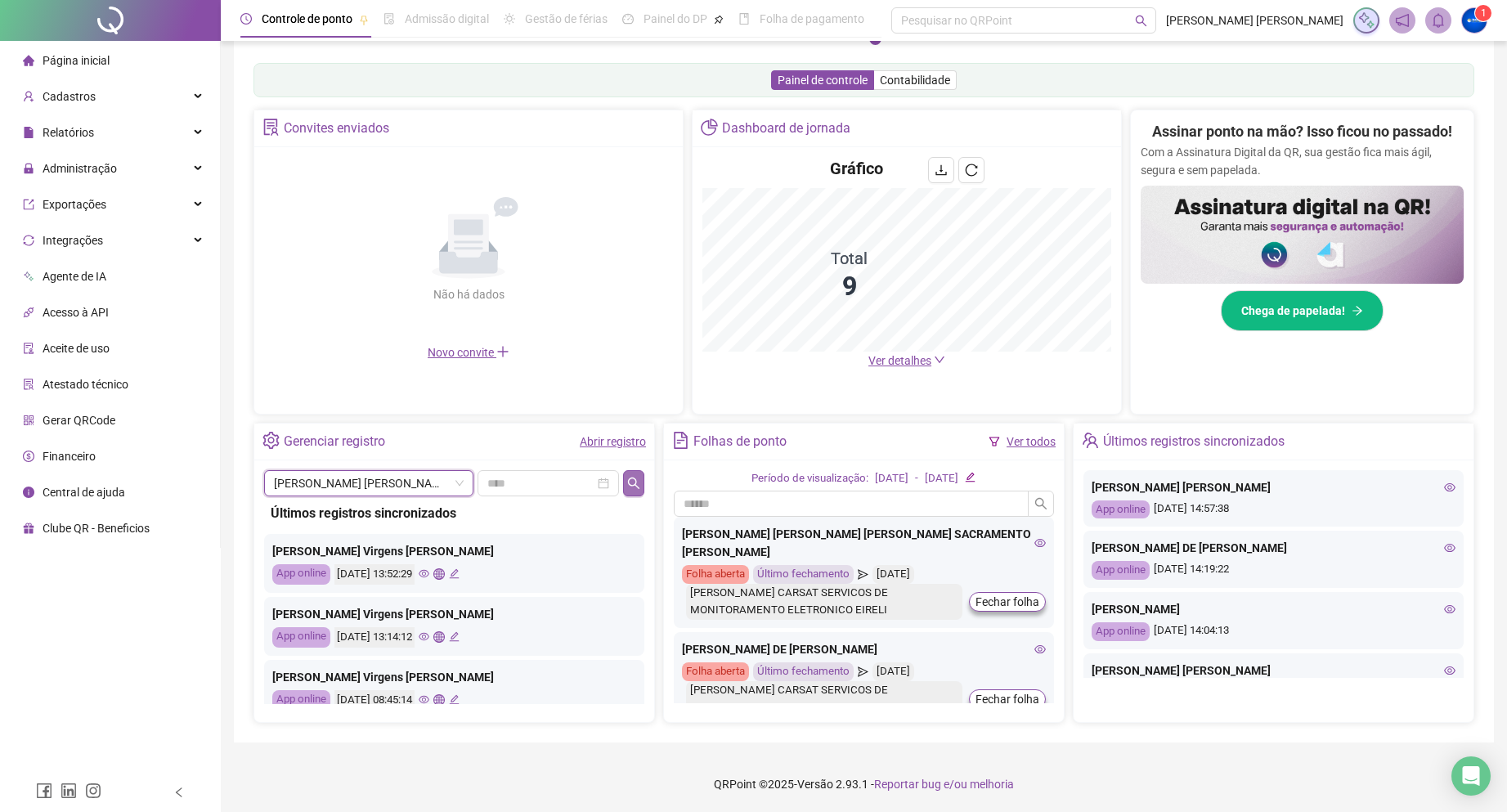
click at [641, 485] on button "button" at bounding box center [634, 483] width 21 height 26
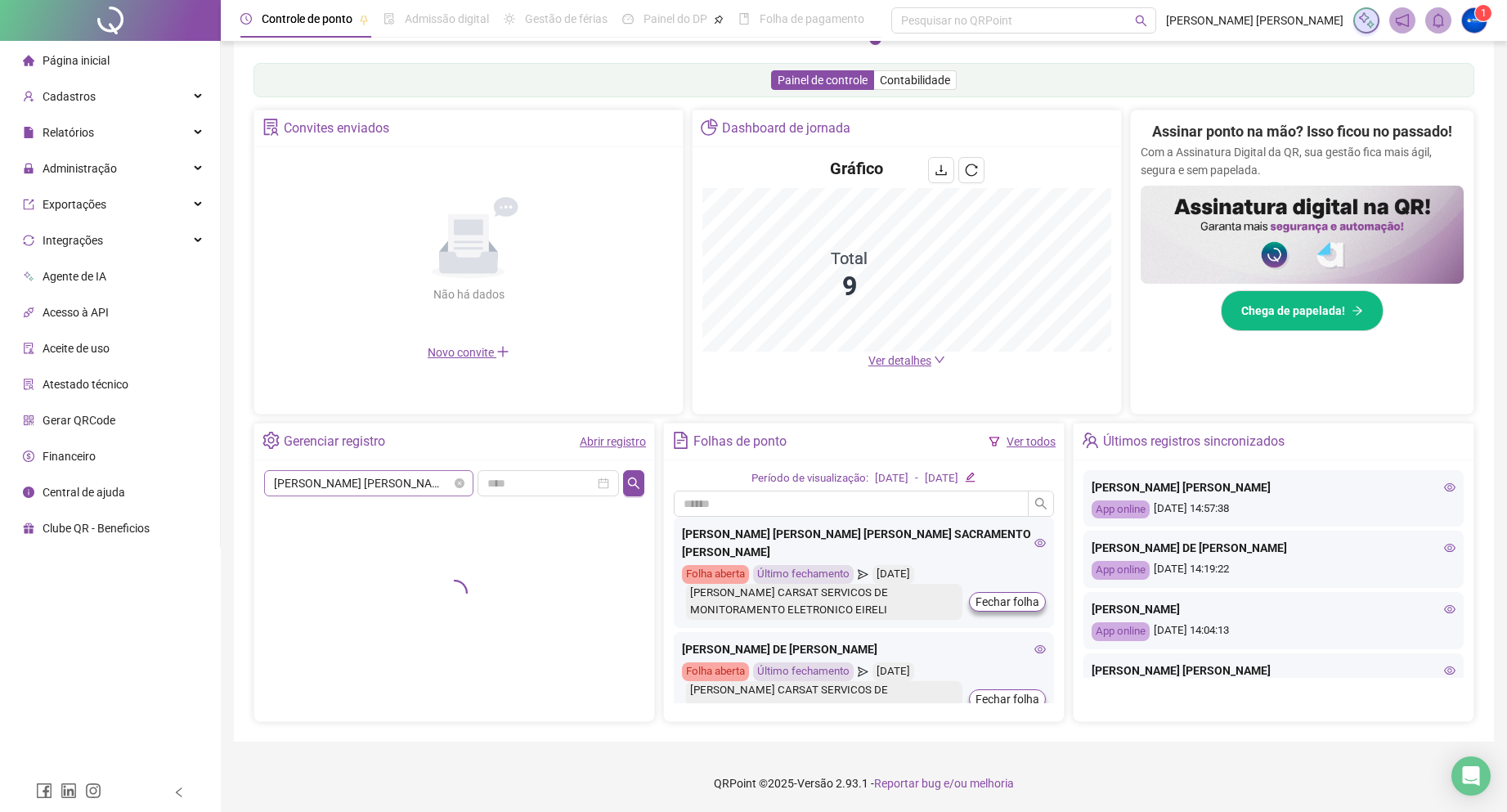
click at [365, 474] on span "[PERSON_NAME] [PERSON_NAME] LIMA" at bounding box center [368, 483] width 190 height 25
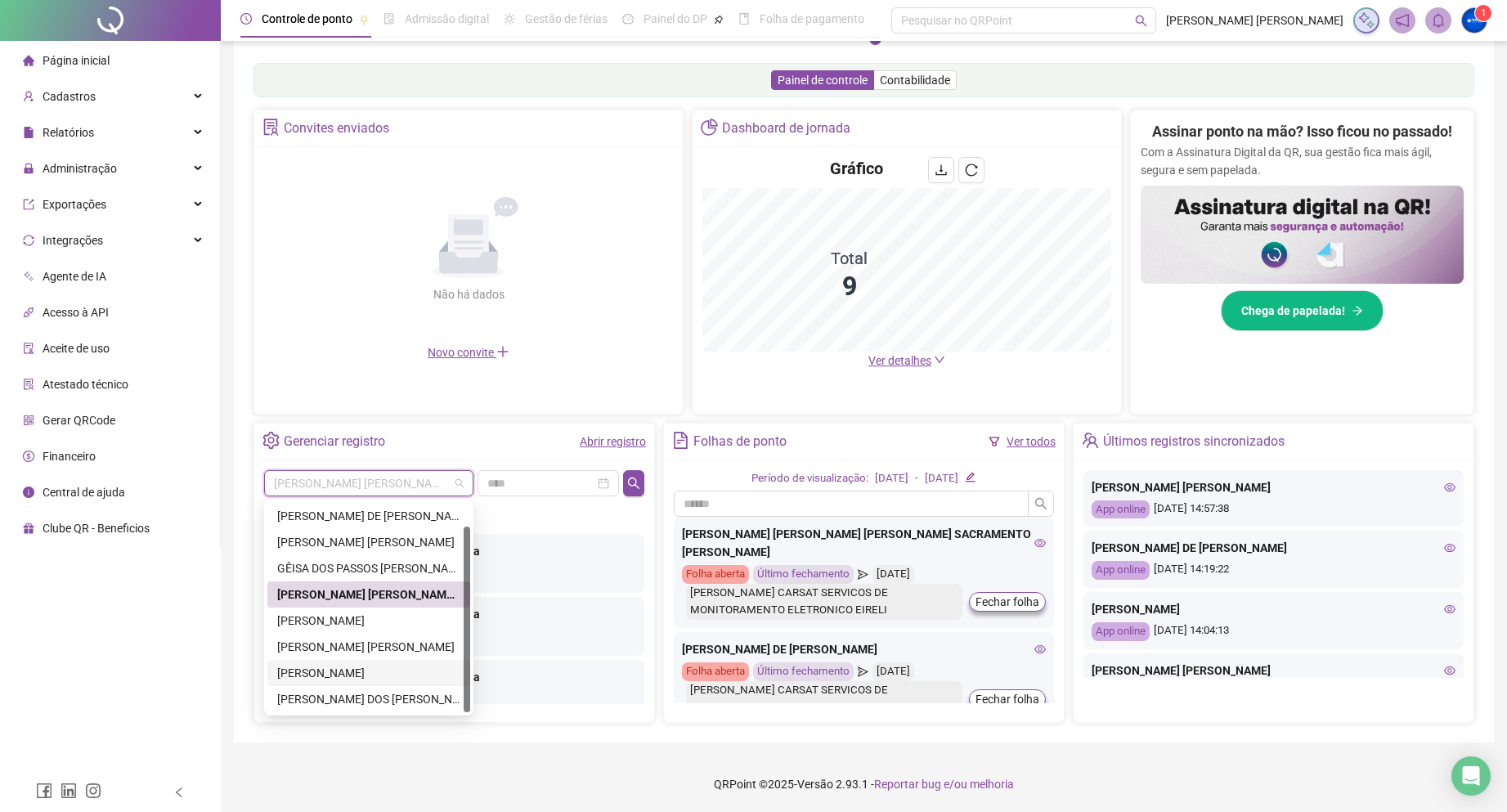
scroll to position [252, 0]
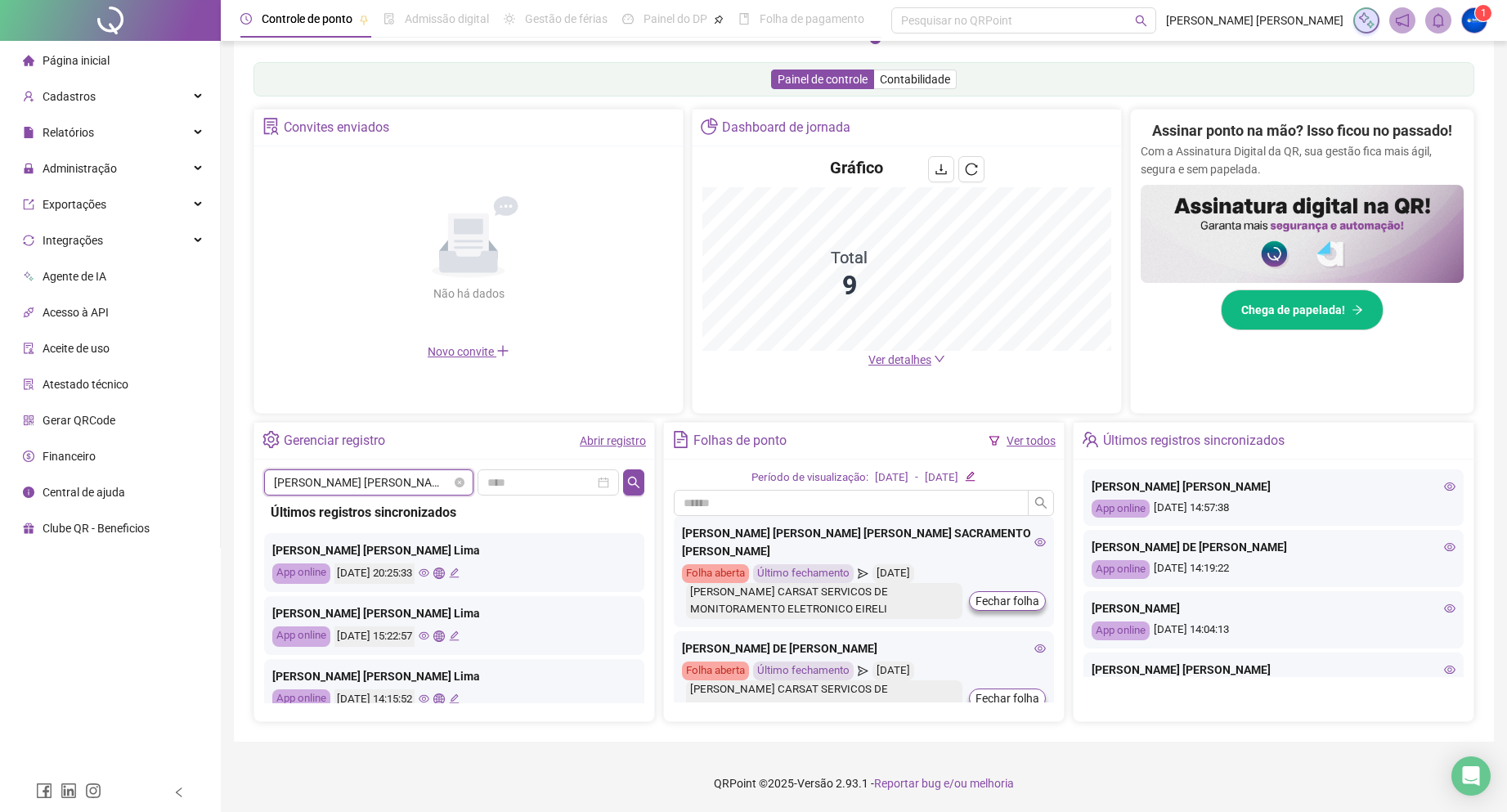
click at [403, 481] on span "[PERSON_NAME] [PERSON_NAME] LIMA" at bounding box center [368, 482] width 190 height 25
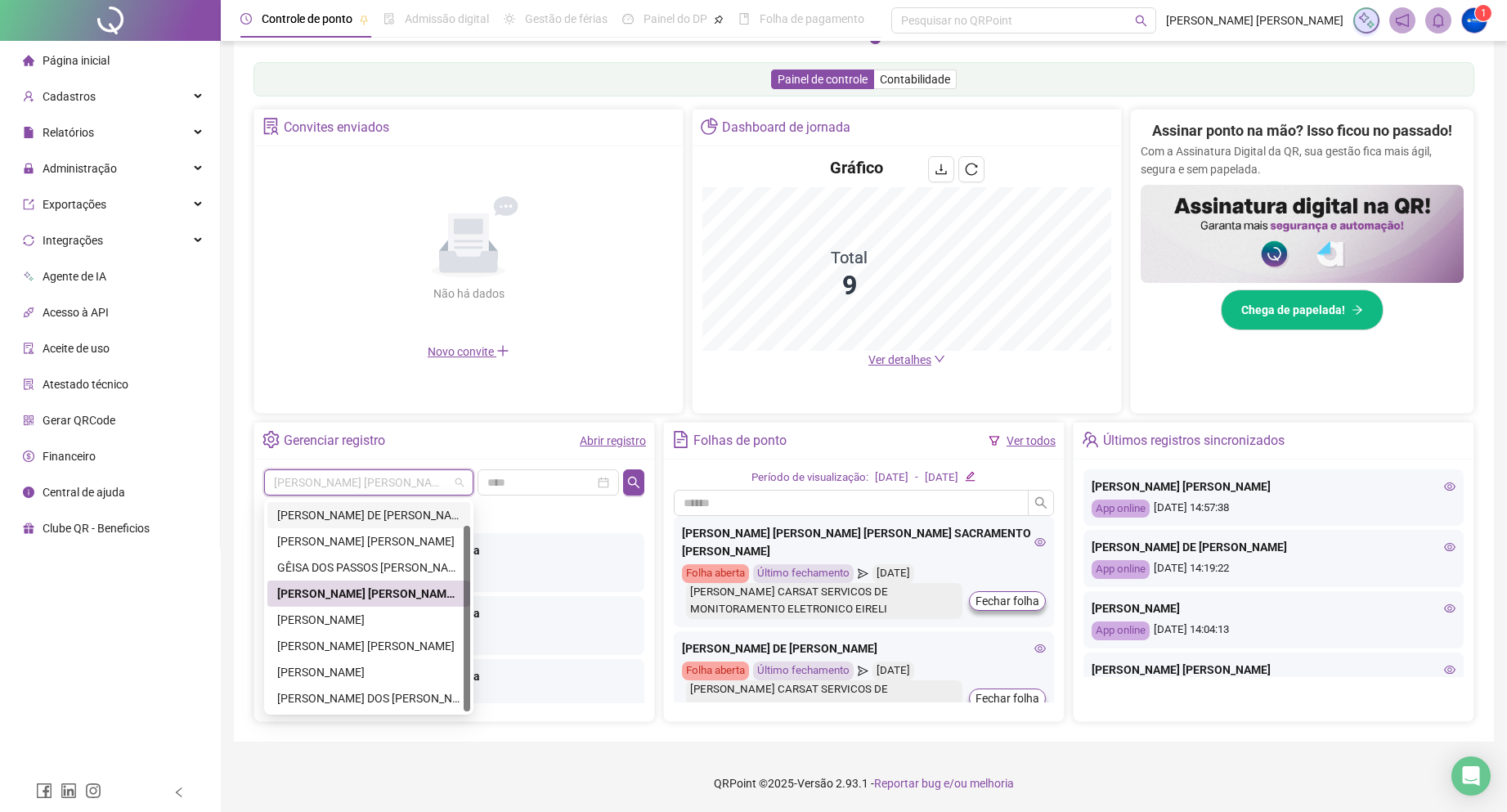
click at [373, 518] on div "[PERSON_NAME] DE [PERSON_NAME]" at bounding box center [368, 515] width 183 height 18
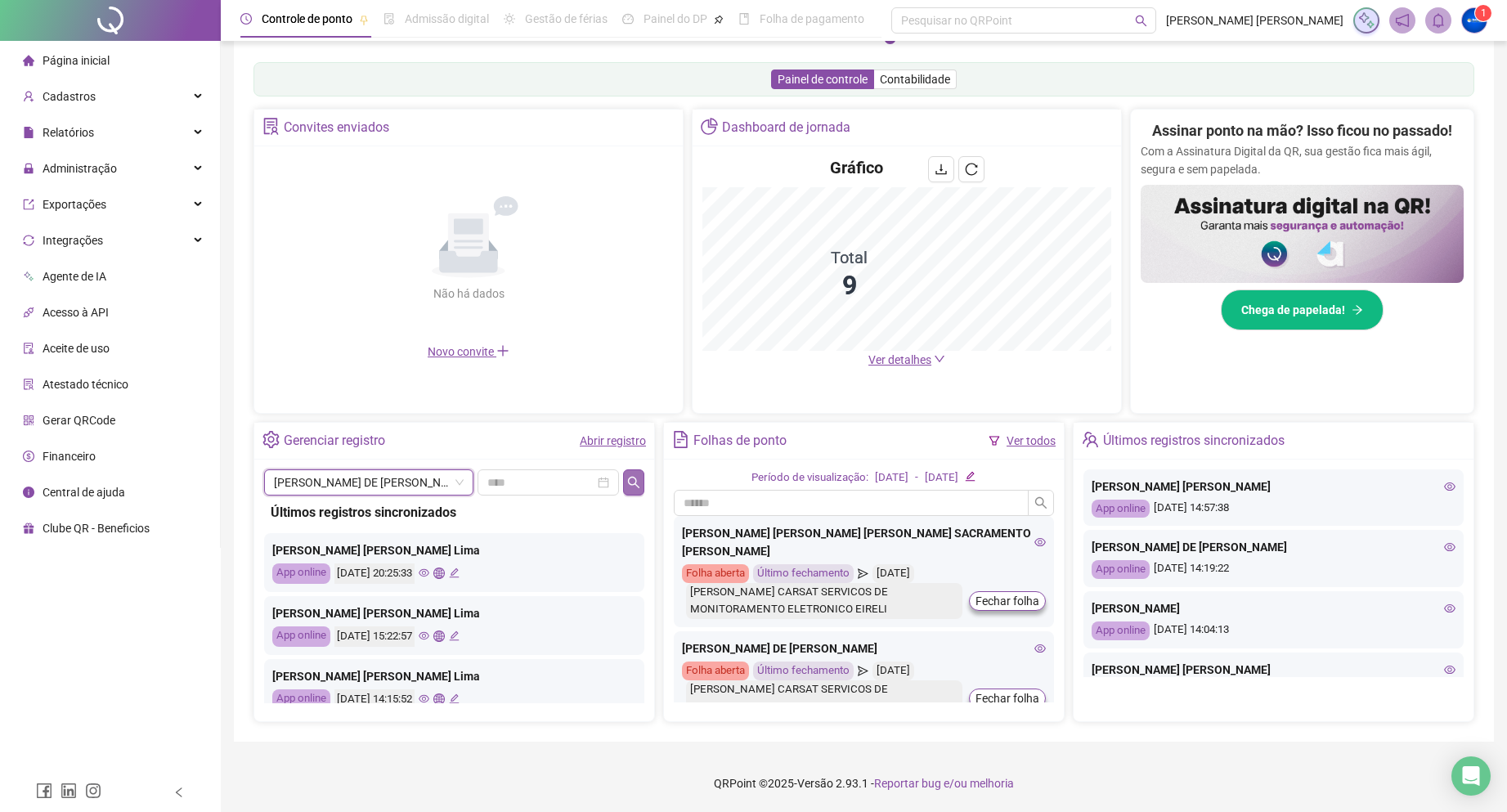
click at [623, 476] on button "button" at bounding box center [634, 483] width 21 height 26
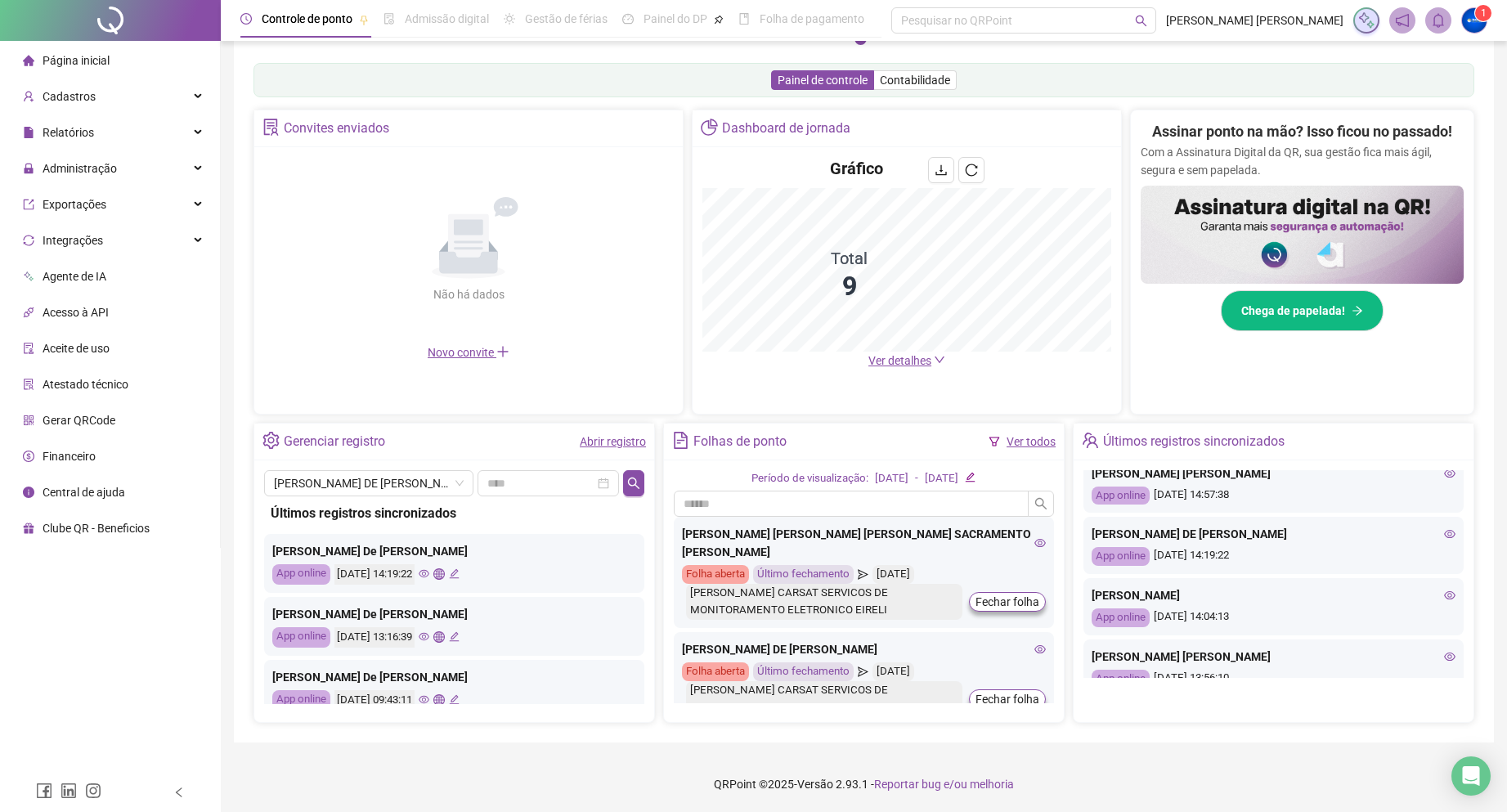
scroll to position [0, 0]
